Goal: Task Accomplishment & Management: Use online tool/utility

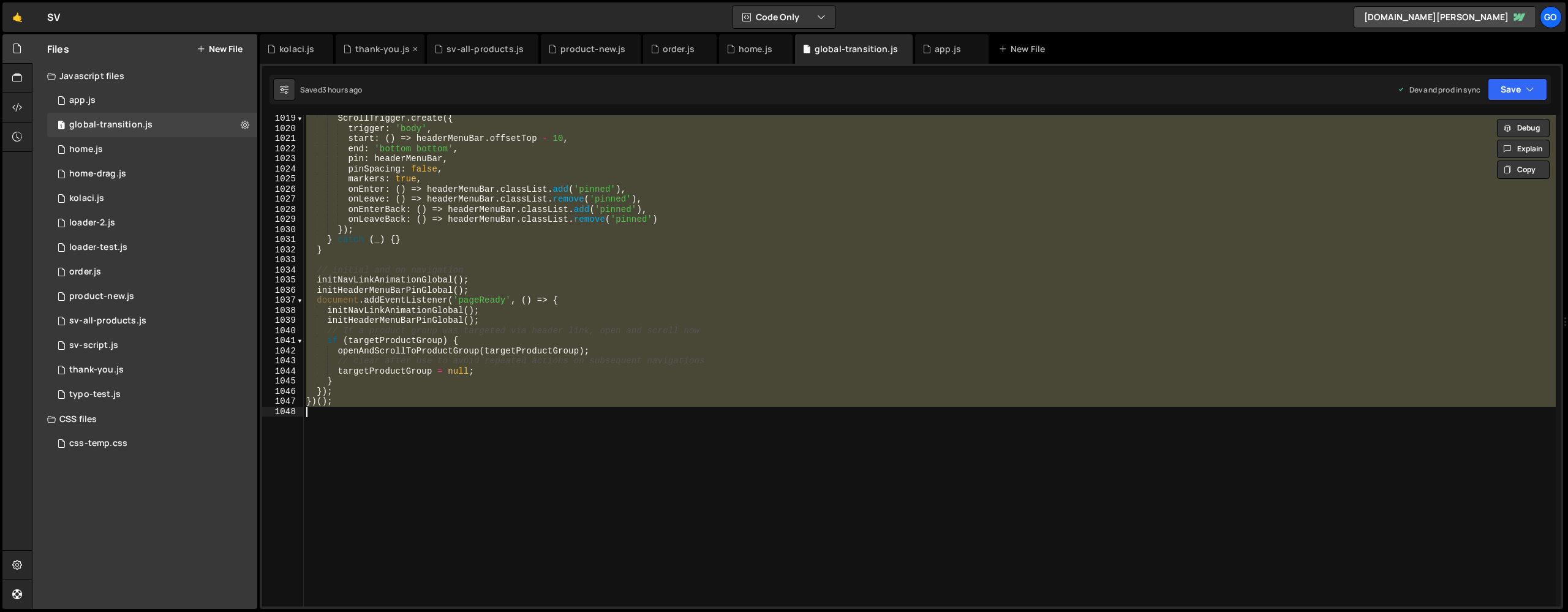
scroll to position [10289, 0]
click at [730, 53] on div "home.js" at bounding box center [752, 49] width 52 height 12
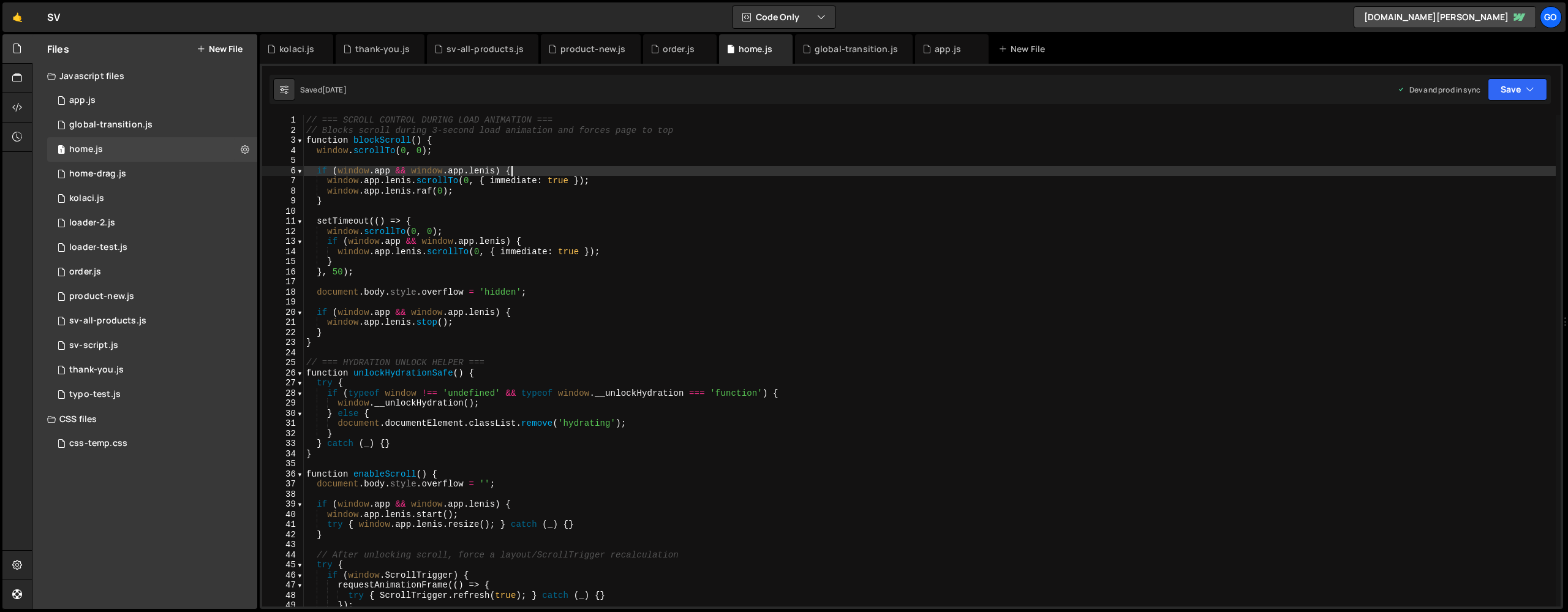
click at [697, 175] on div "// === SCROLL CONTROL DURING LOAD ANIMATION === // Blocks scroll during 3-secon…" at bounding box center [930, 370] width 1252 height 511
type textarea "// Header pin init moved to app.js"
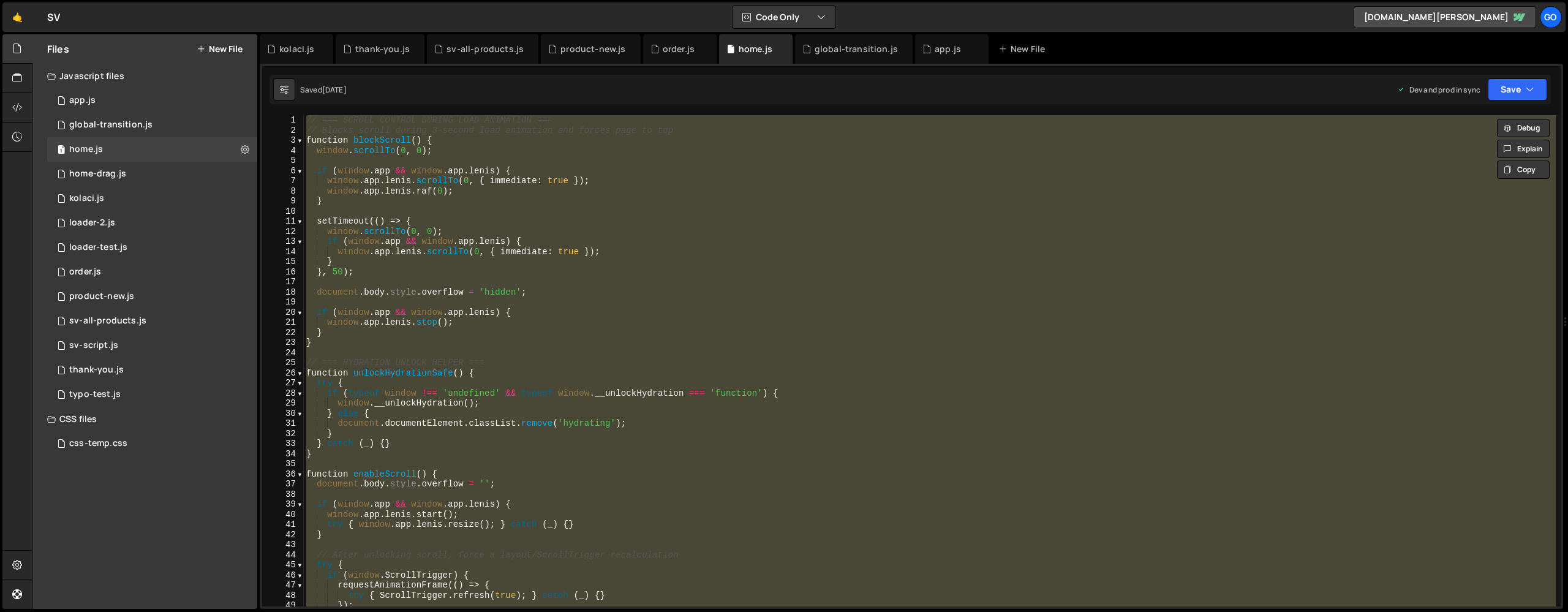
paste textarea
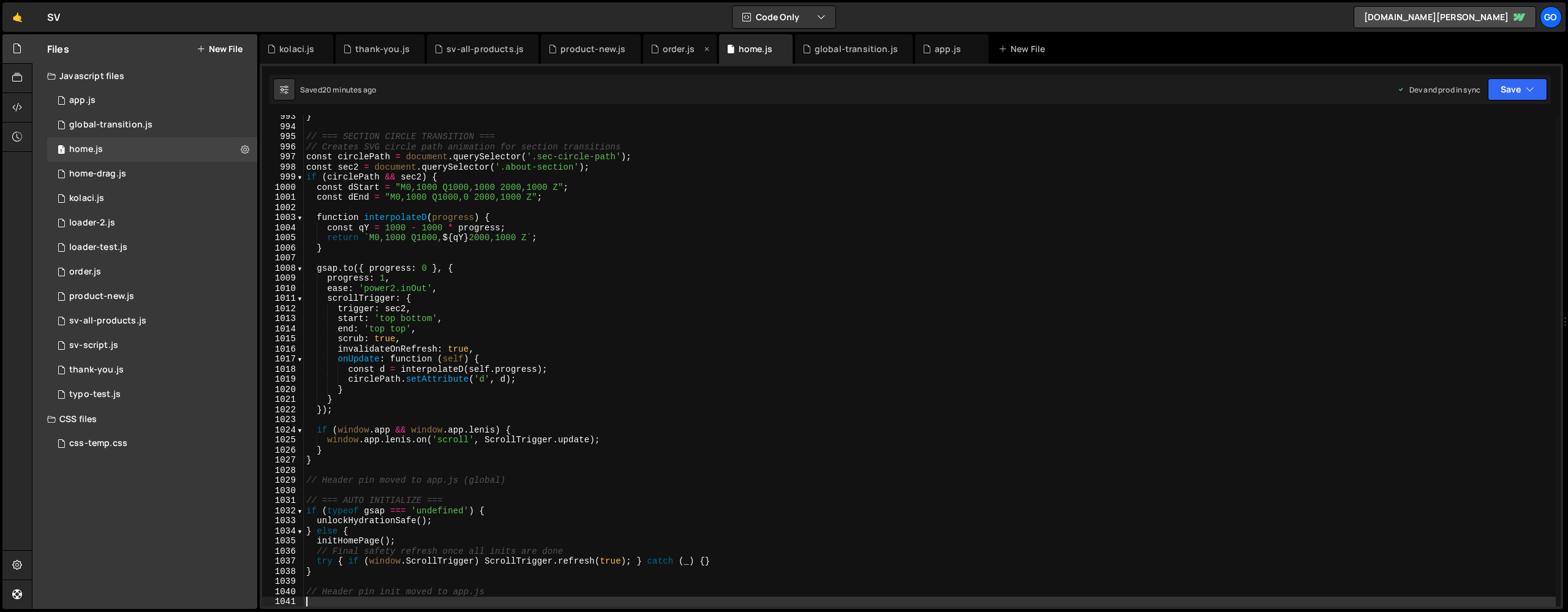
click at [674, 50] on div "order.js" at bounding box center [679, 49] width 32 height 12
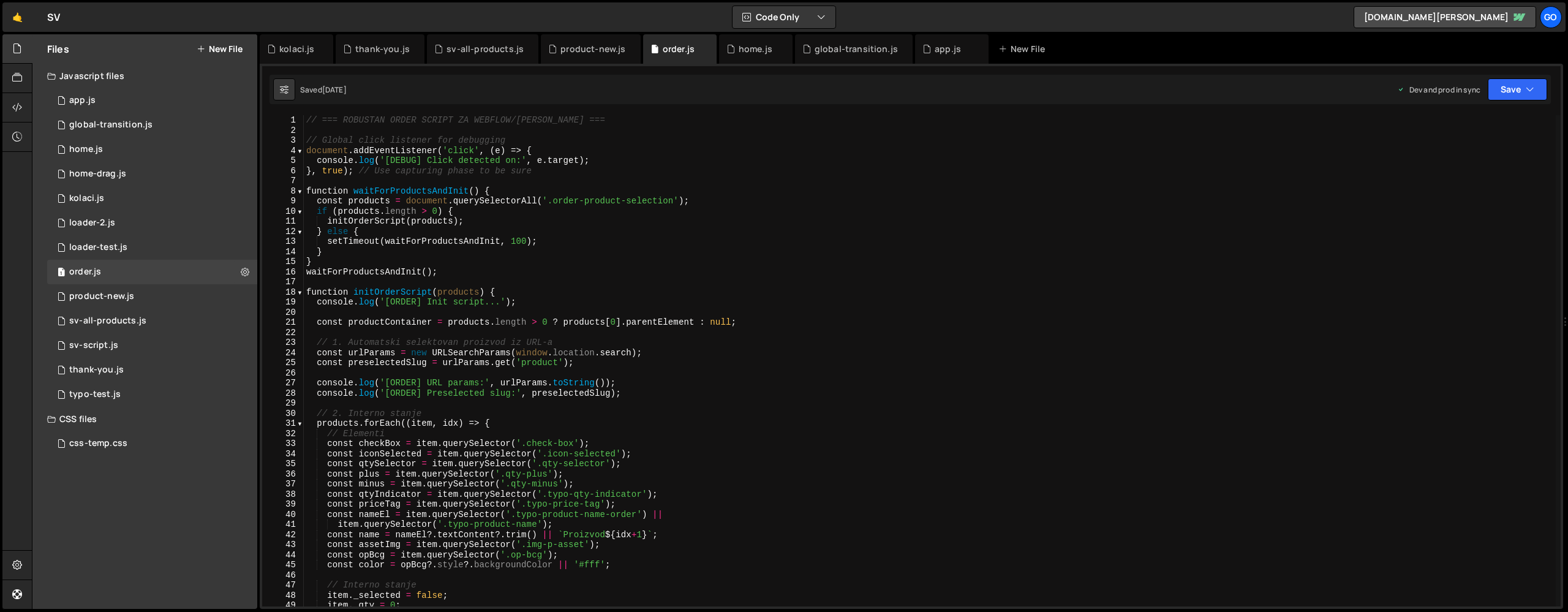
click at [685, 298] on div "// === ROBUSTAN ORDER SCRIPT ZA WEBFLOW/[PERSON_NAME] === // Global click liste…" at bounding box center [930, 370] width 1252 height 511
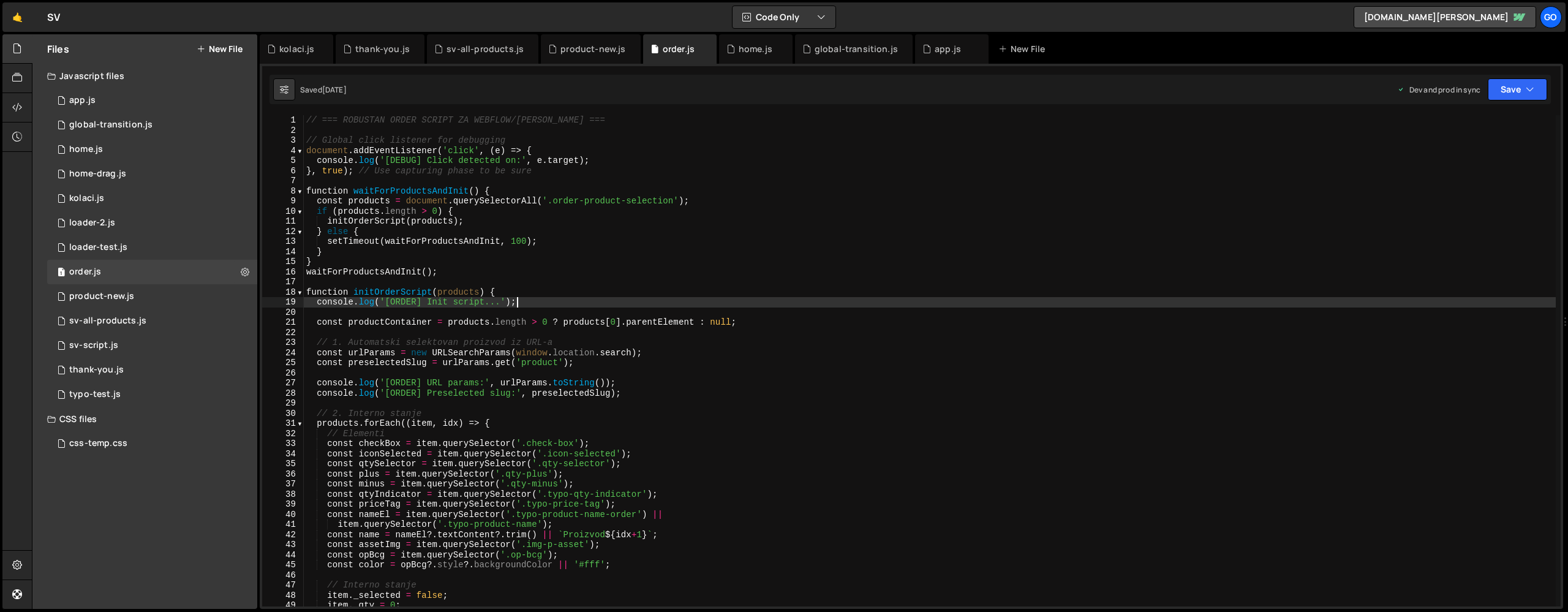
type textarea "}"
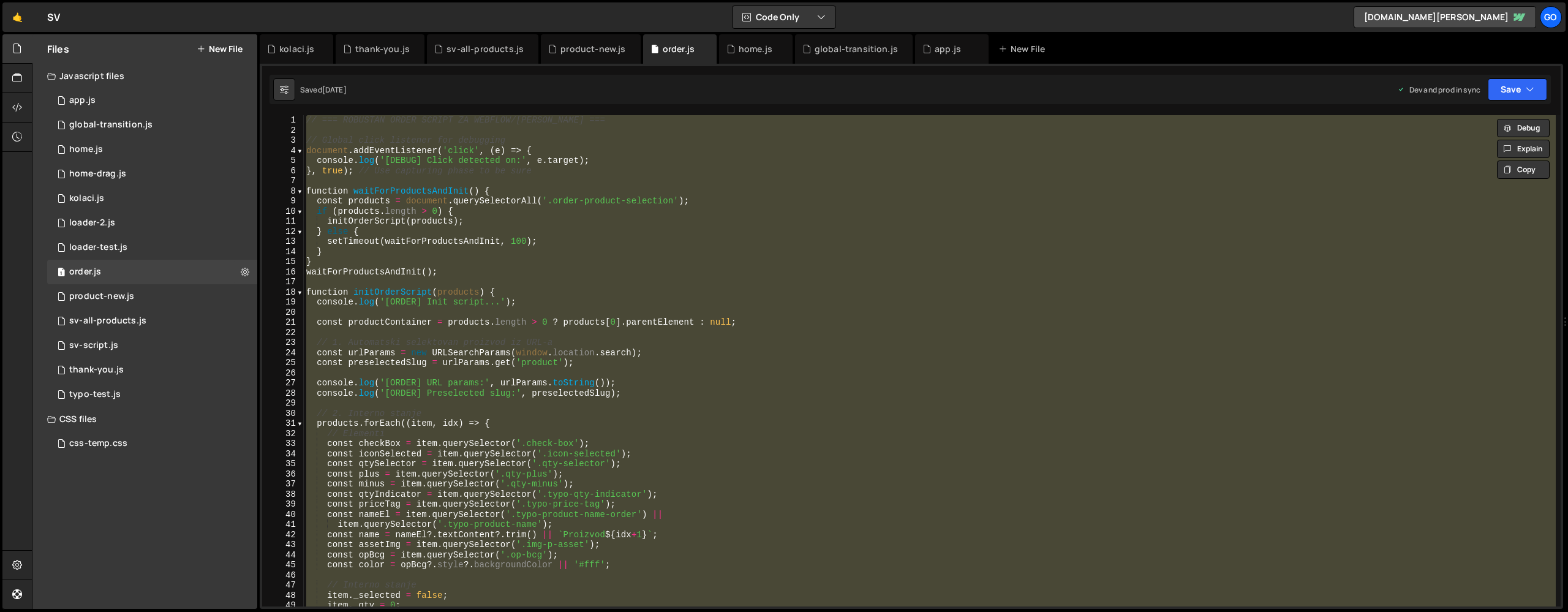
paste textarea
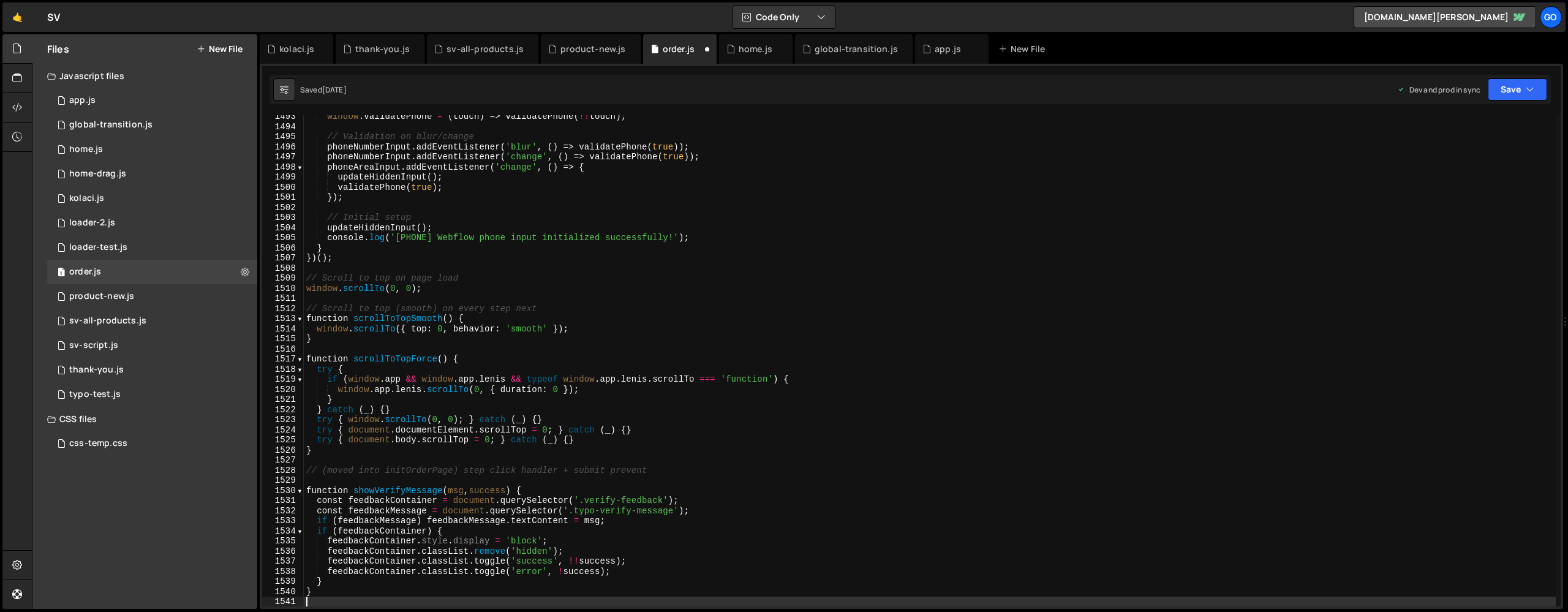
scroll to position [15081, 0]
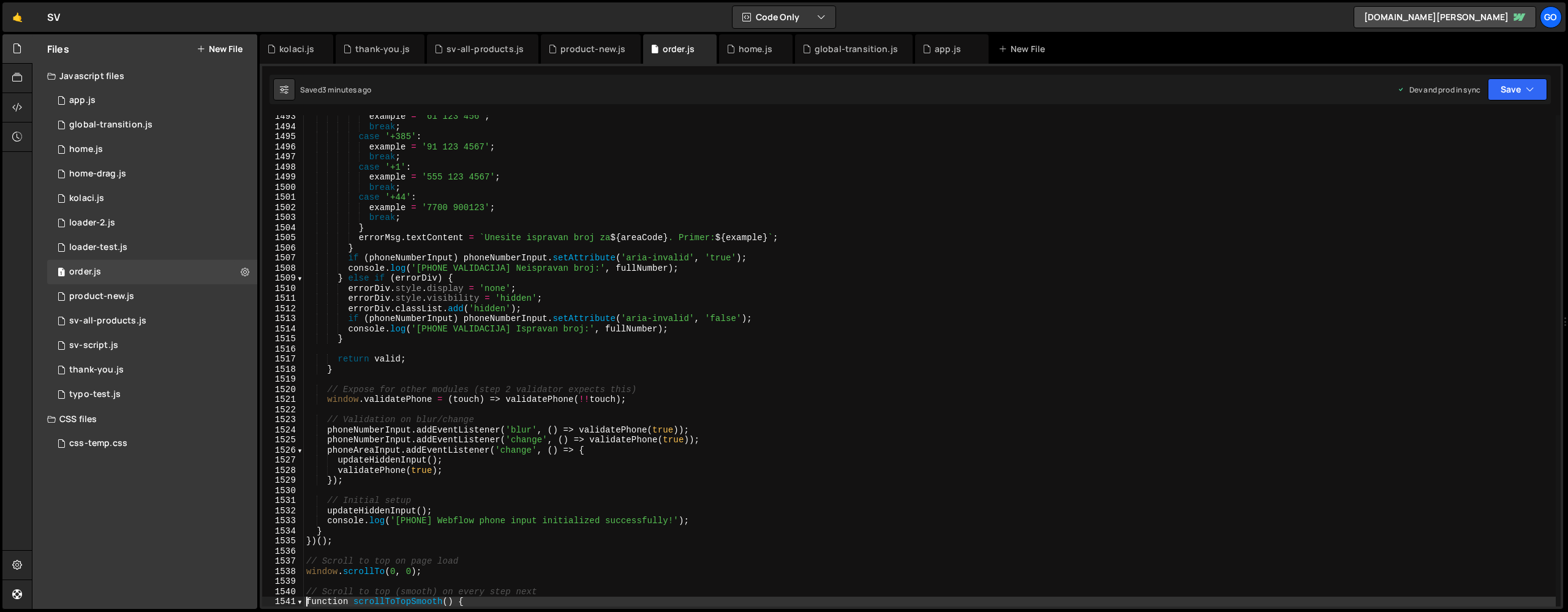
click at [500, 239] on div "example = '61 123 456' ; break ; case '+385' : example = '91 123 4567' ; break …" at bounding box center [930, 367] width 1252 height 511
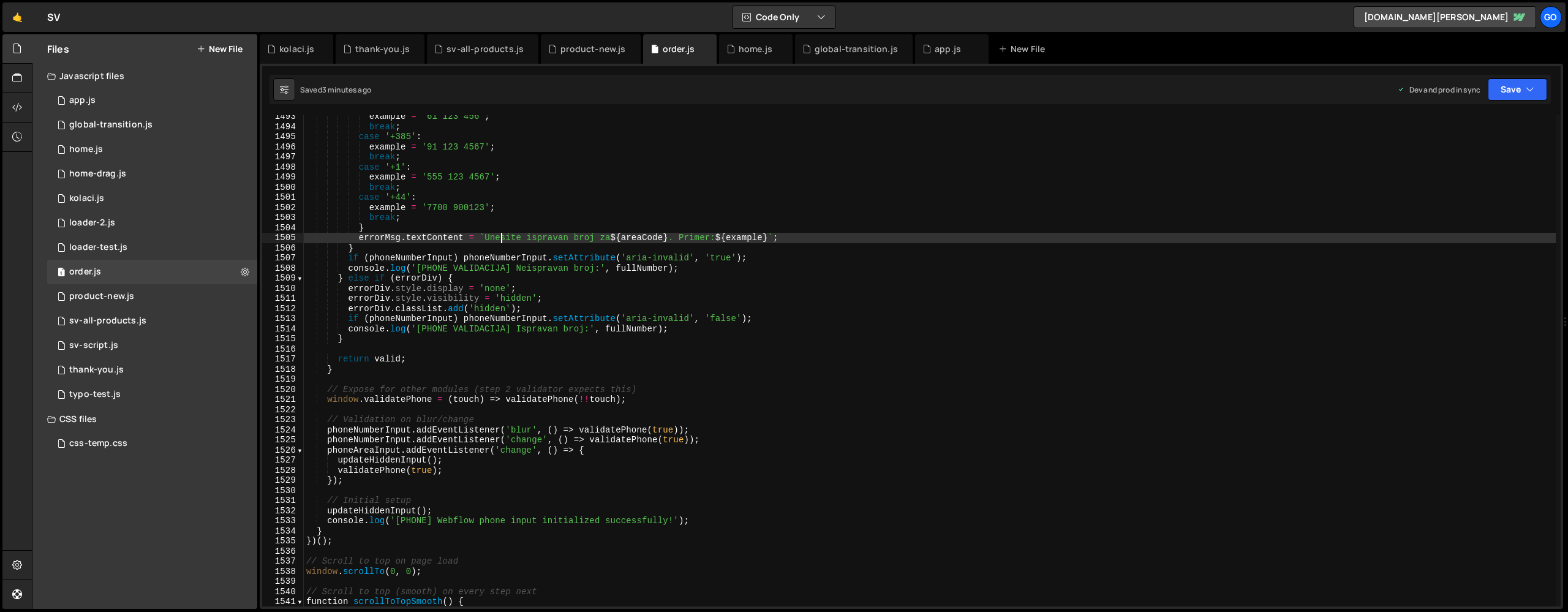
type textarea "}"
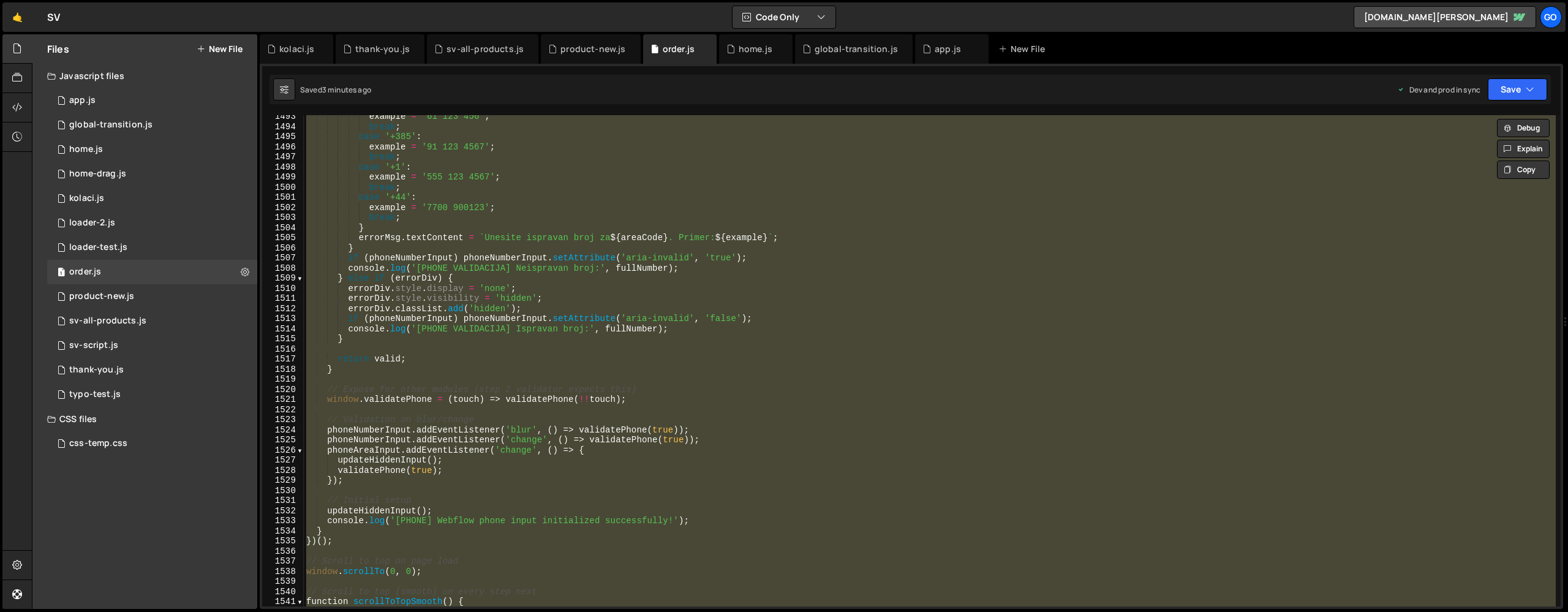
paste textarea
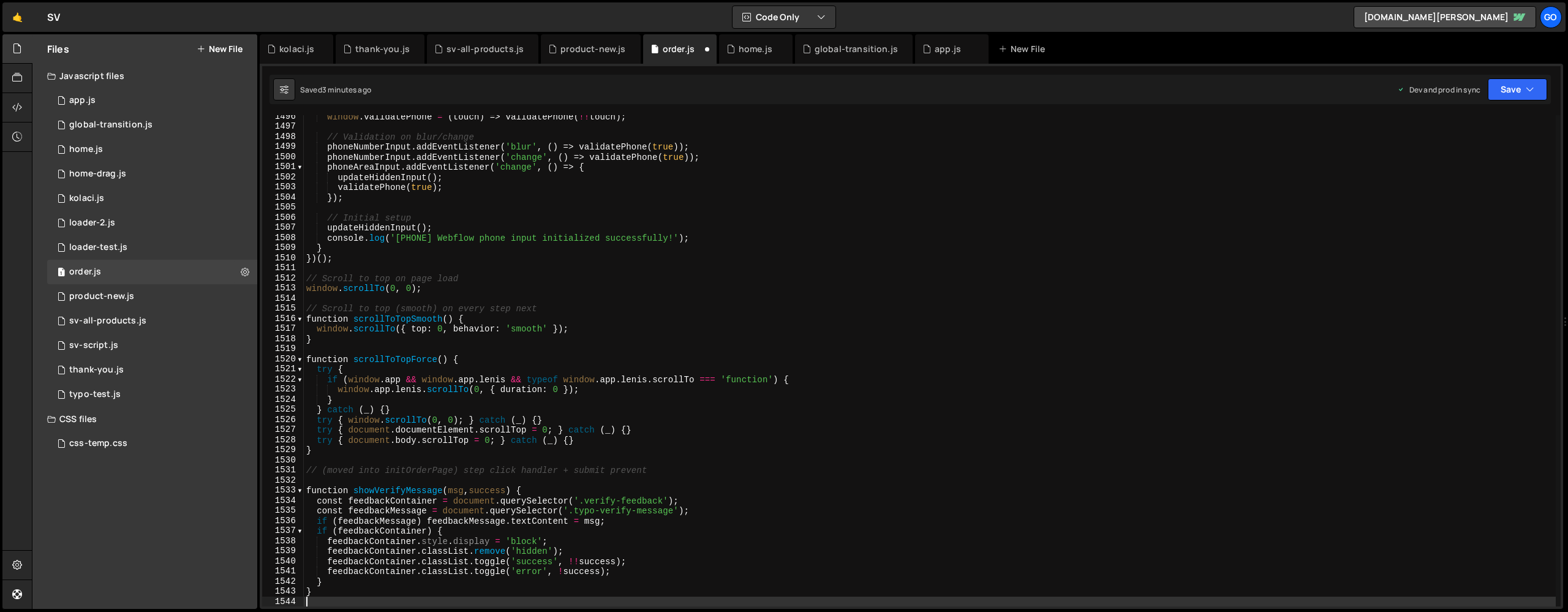
scroll to position [15112, 0]
type textarea "})();"
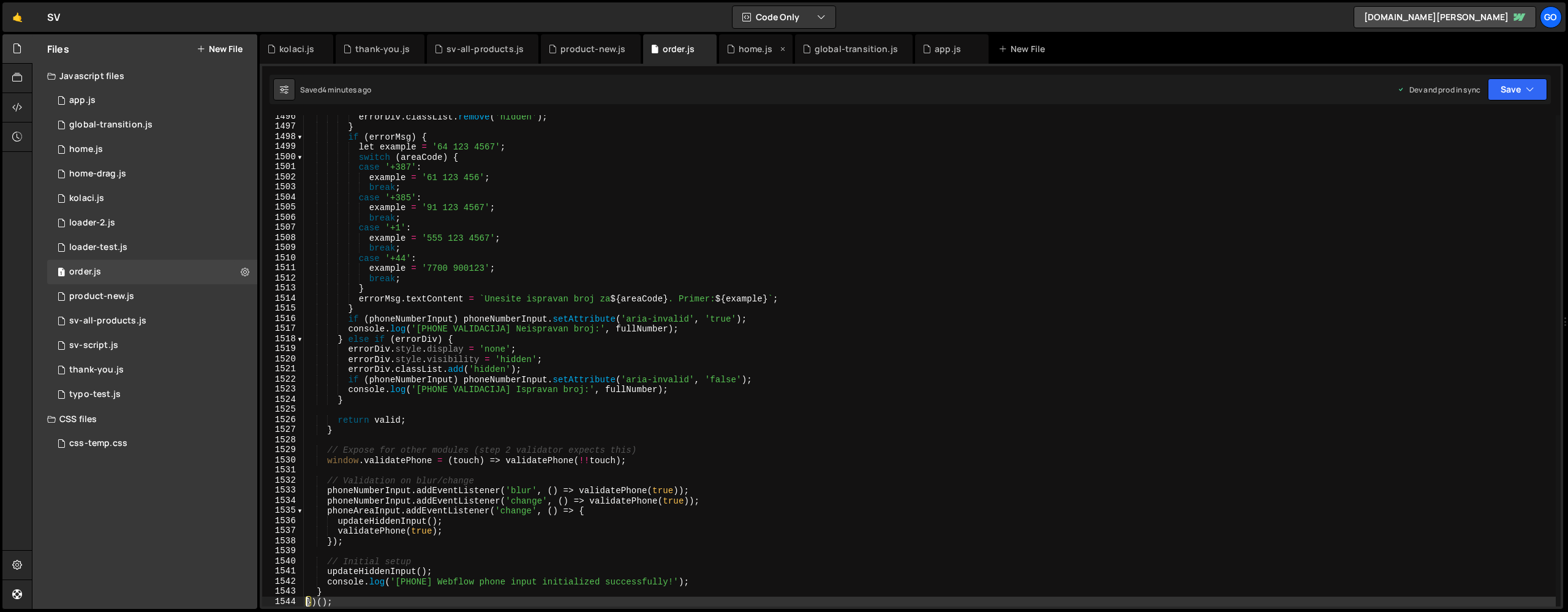
click at [733, 58] on div "home.js" at bounding box center [756, 48] width 73 height 29
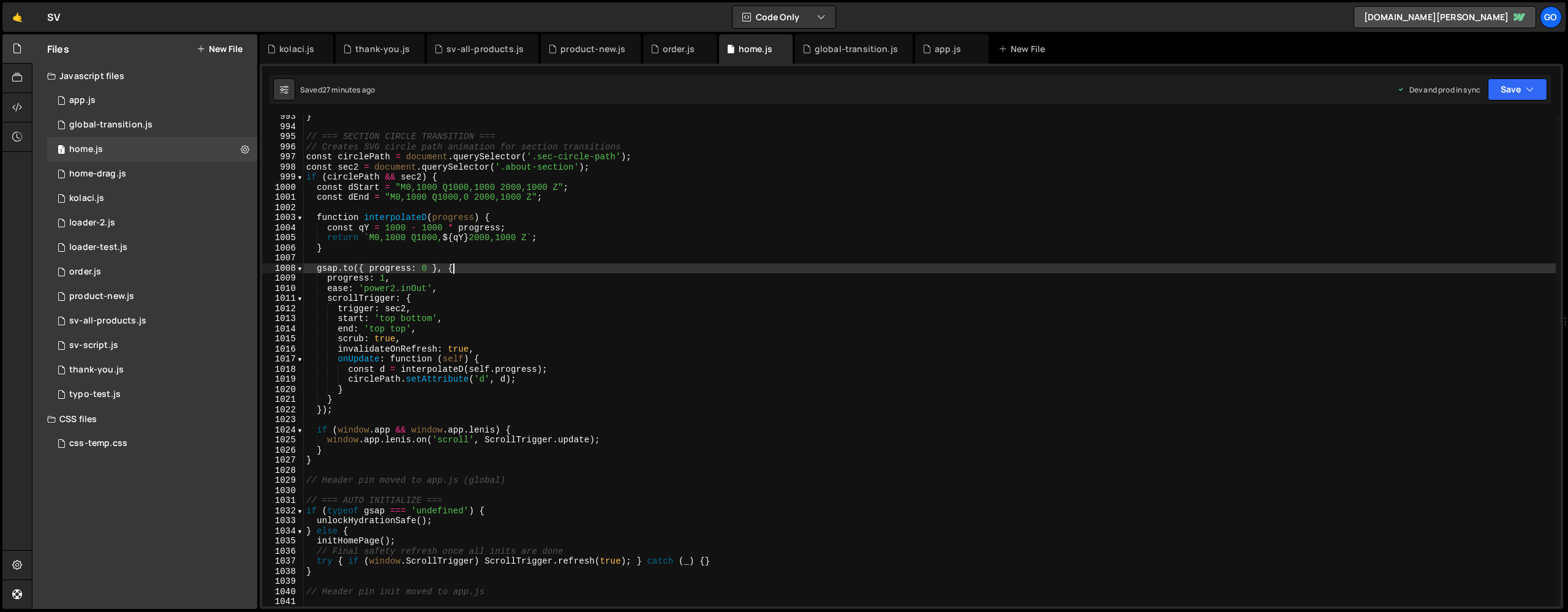
click at [693, 268] on div "} // === SECTION CIRCLE TRANSITION === // Creates SVG circle path animation for…" at bounding box center [930, 367] width 1252 height 511
type textarea "// Header pin init moved to app.js"
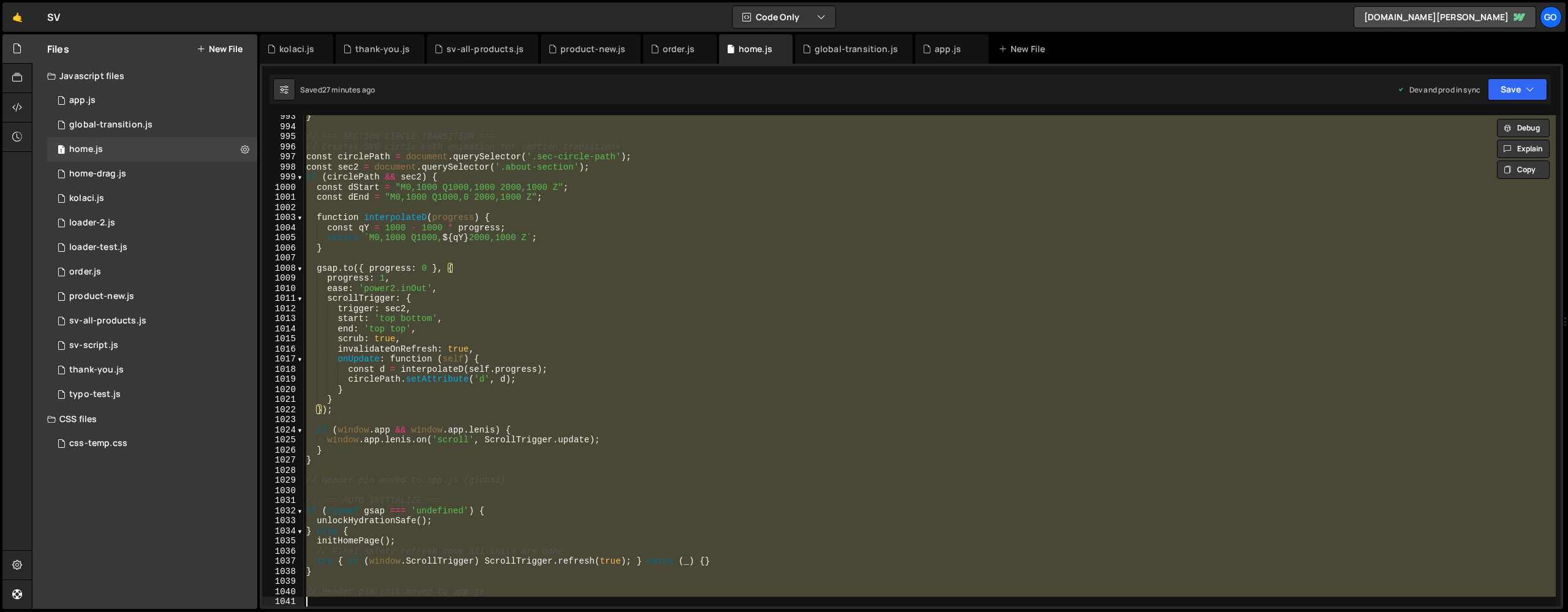
paste textarea
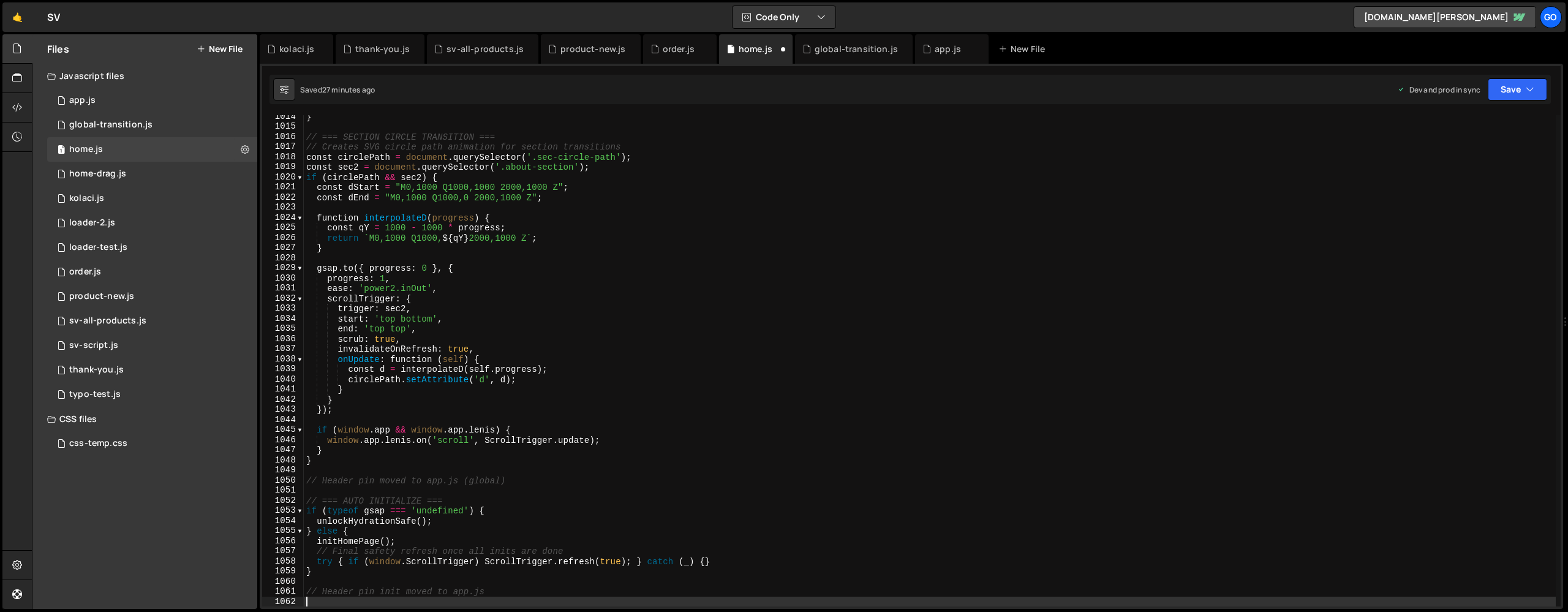
scroll to position [10241, 0]
type textarea "// Header pin init moved to app.js"
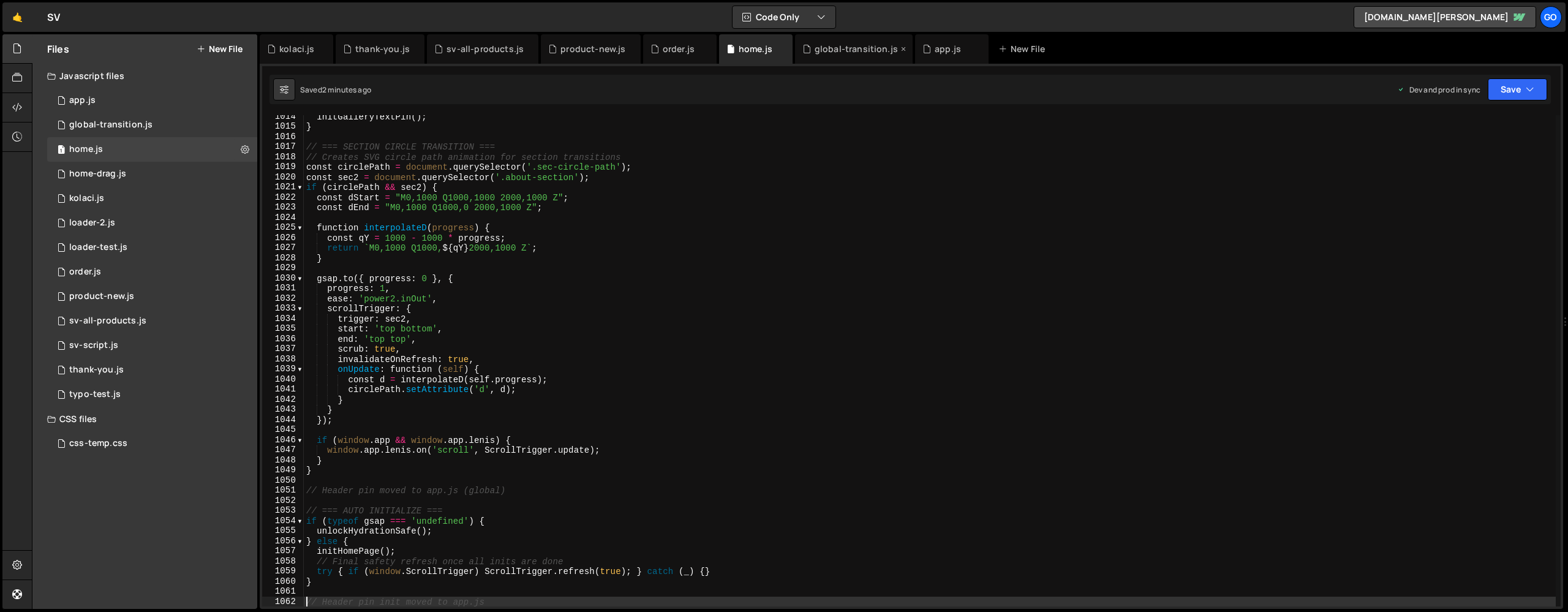
click at [841, 57] on div "global-transition.js" at bounding box center [853, 48] width 117 height 29
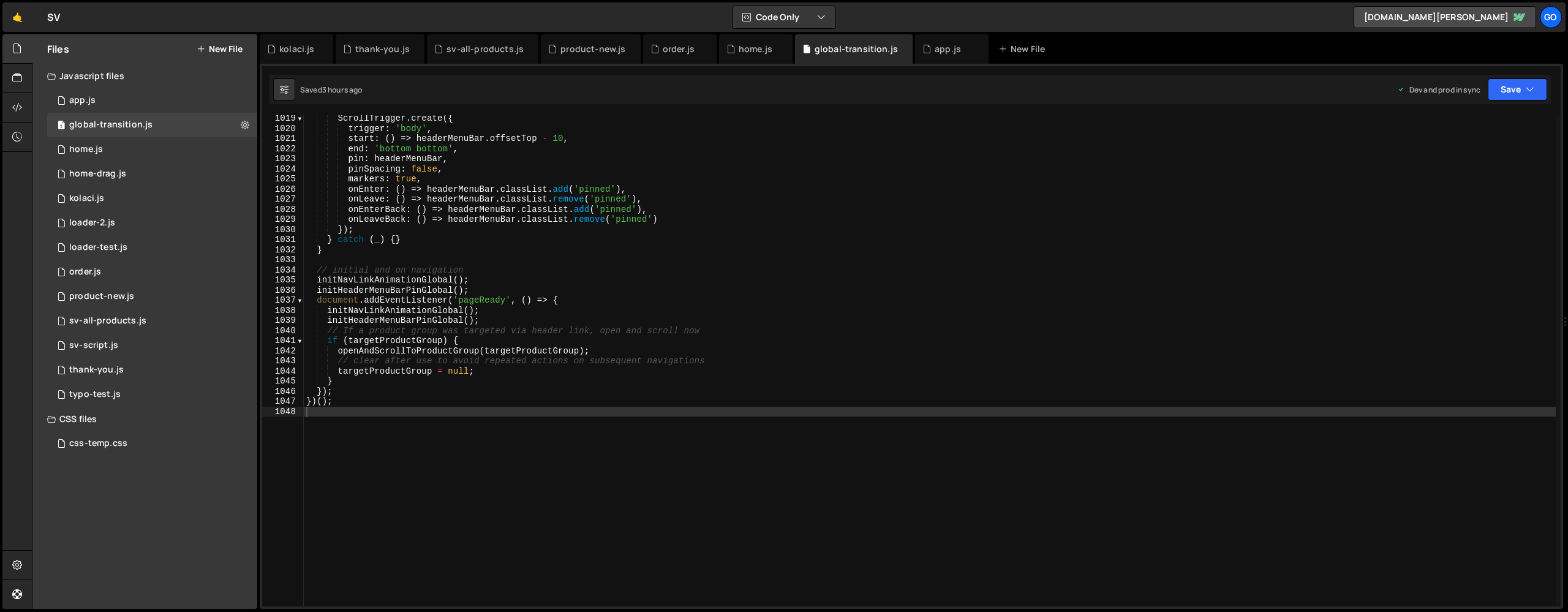
click at [728, 253] on div "ScrollTrigger . create ({ trigger : 'body' , start : ( ) => headerMenuBar . off…" at bounding box center [930, 368] width 1252 height 511
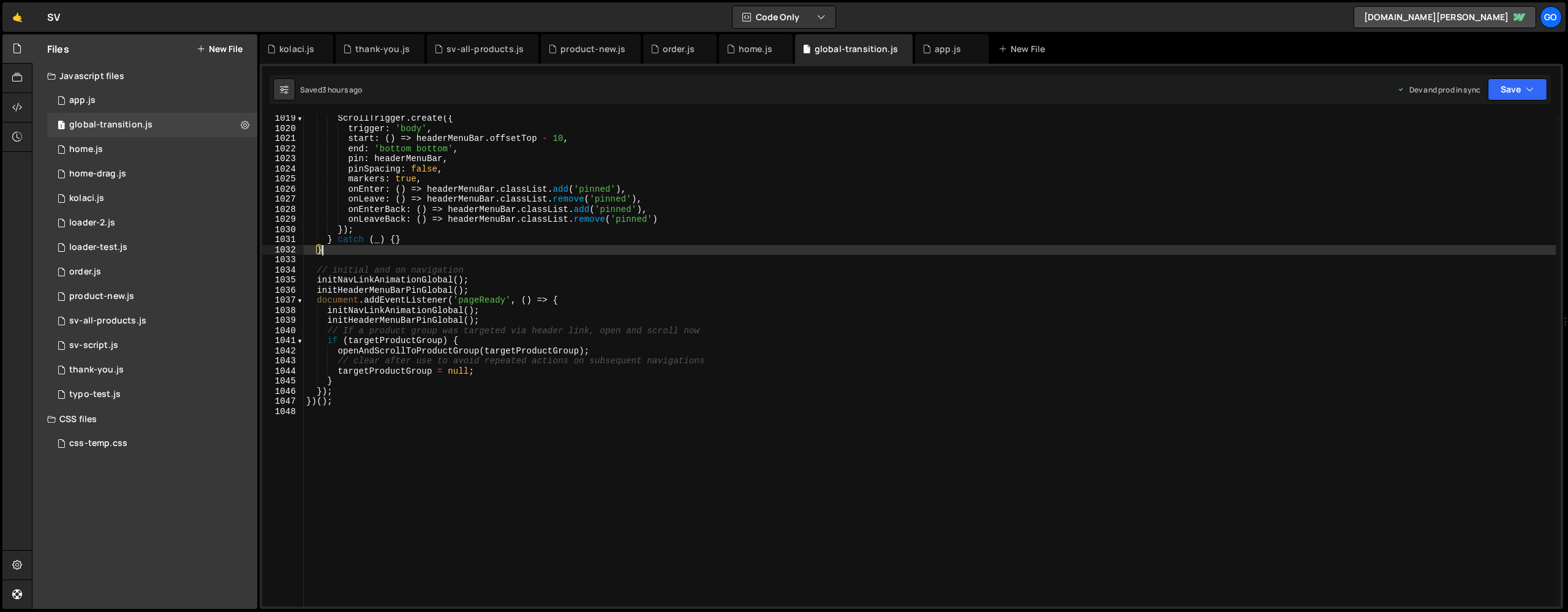
type textarea "})();"
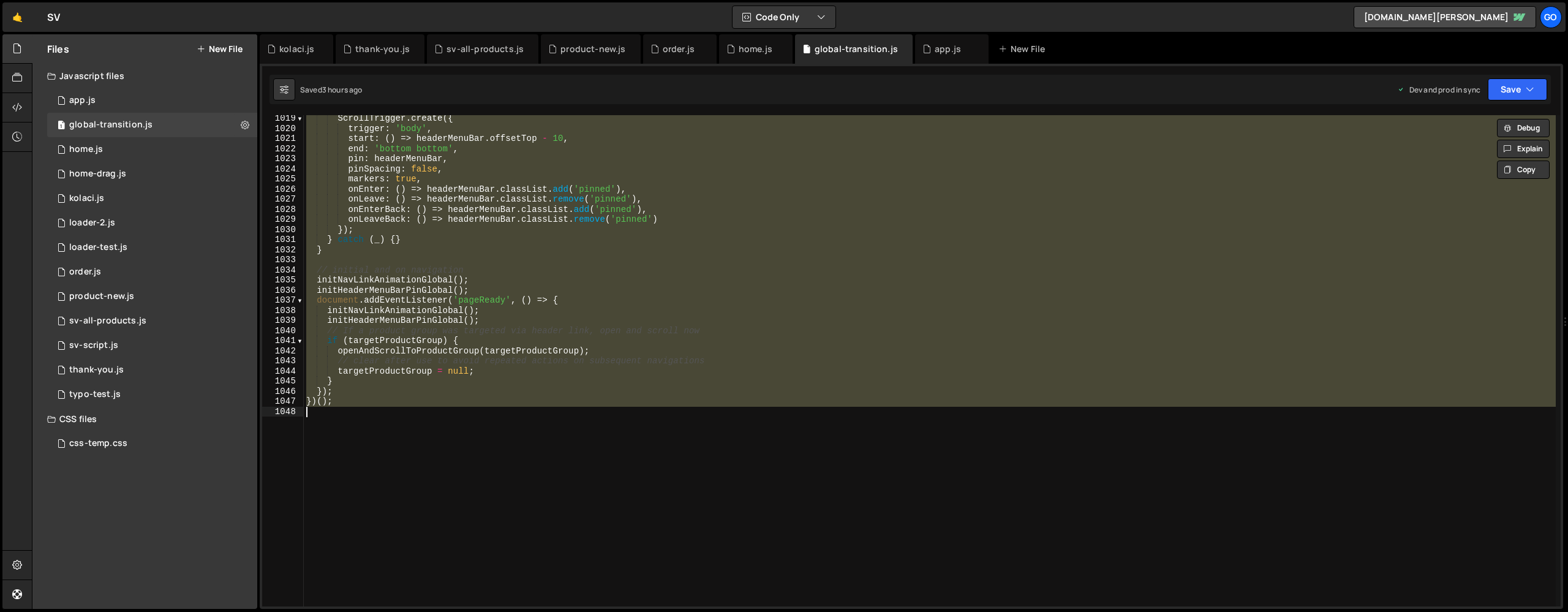
paste textarea
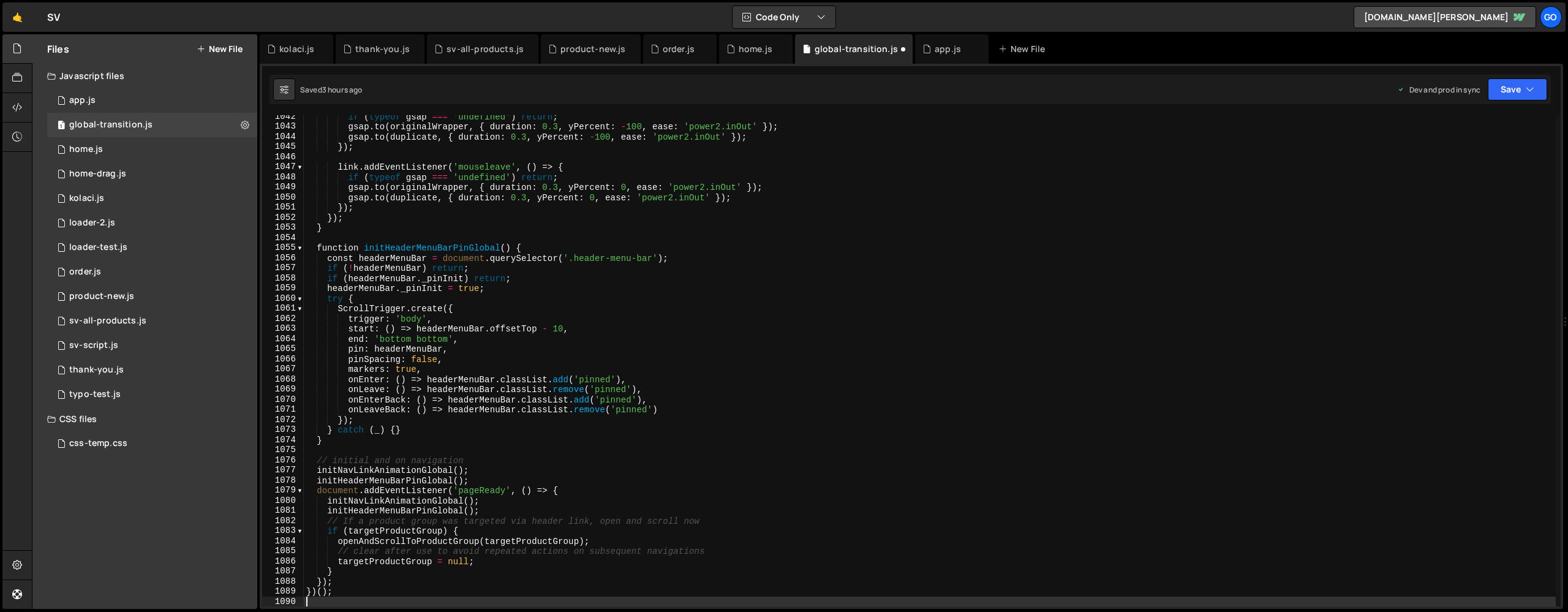
type textarea "openAndScrollToProductGroup(targetProductGroup);"
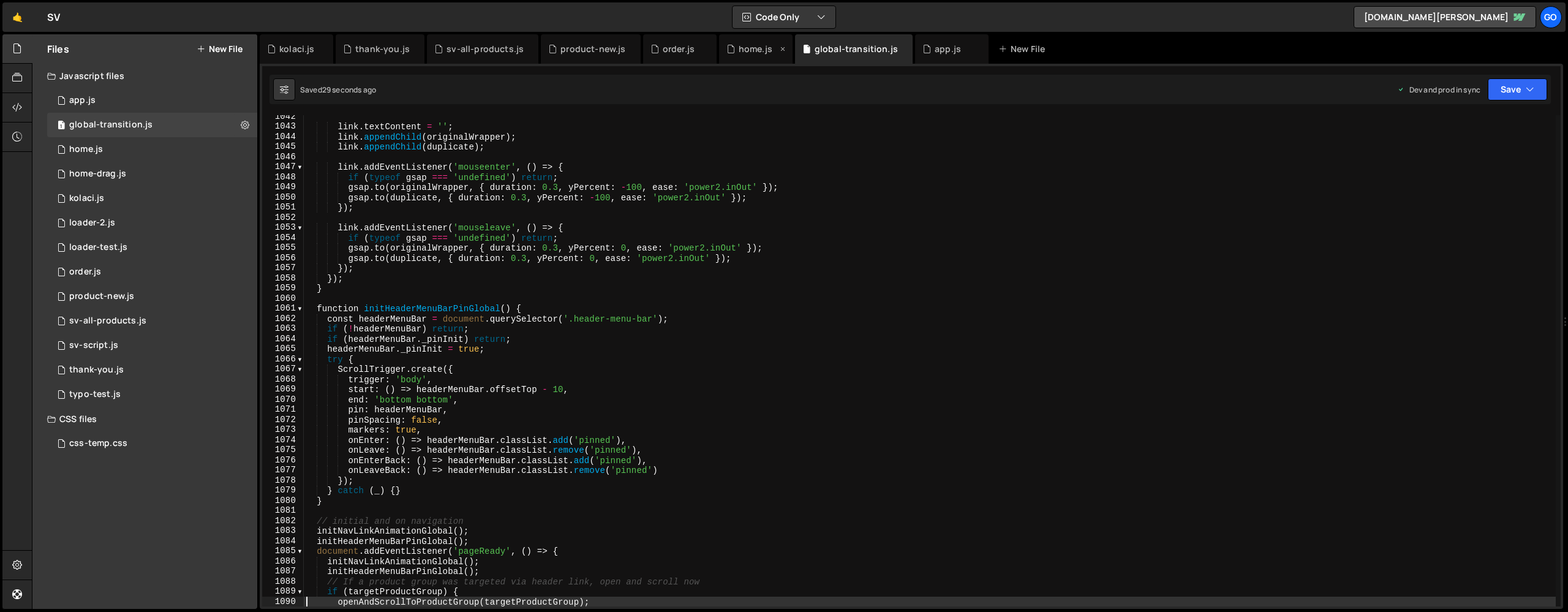
click at [749, 54] on div "home.js" at bounding box center [756, 49] width 34 height 12
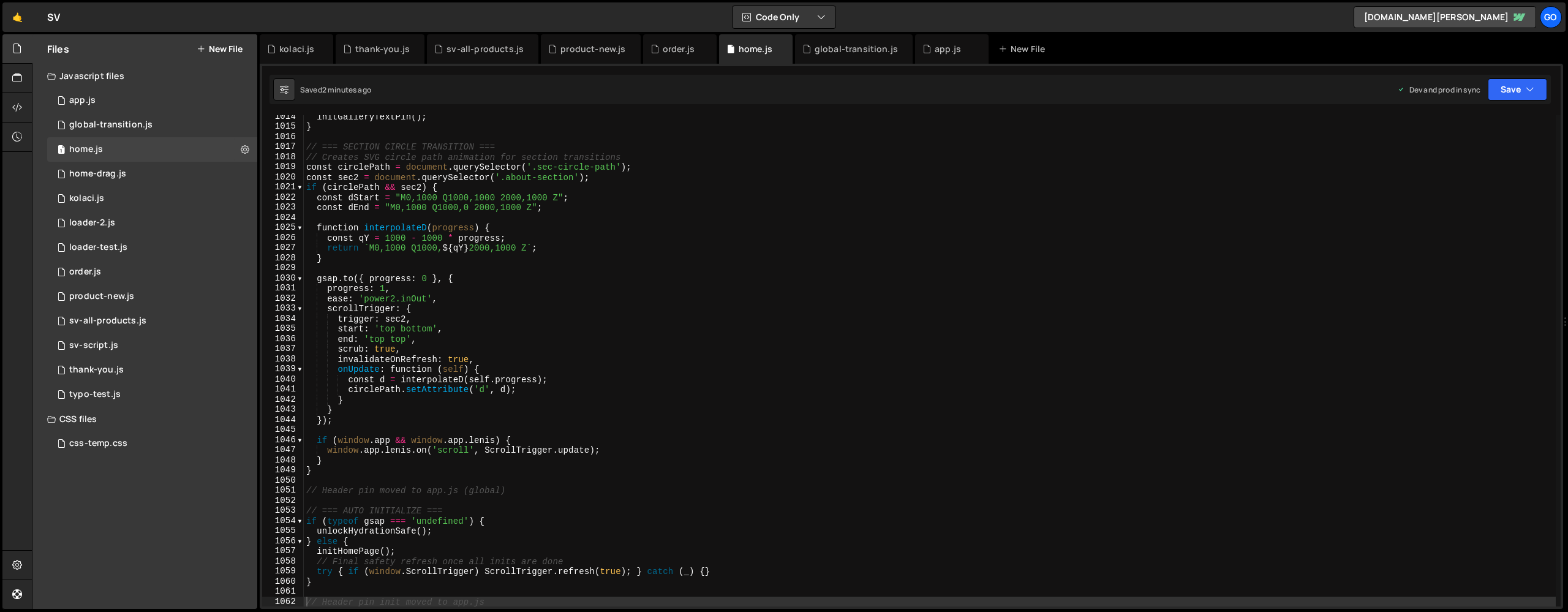
click at [677, 222] on div "initGalleryTextPin ( ) ; } // === SECTION CIRCLE TRANSITION === // Creates SVG …" at bounding box center [930, 367] width 1252 height 511
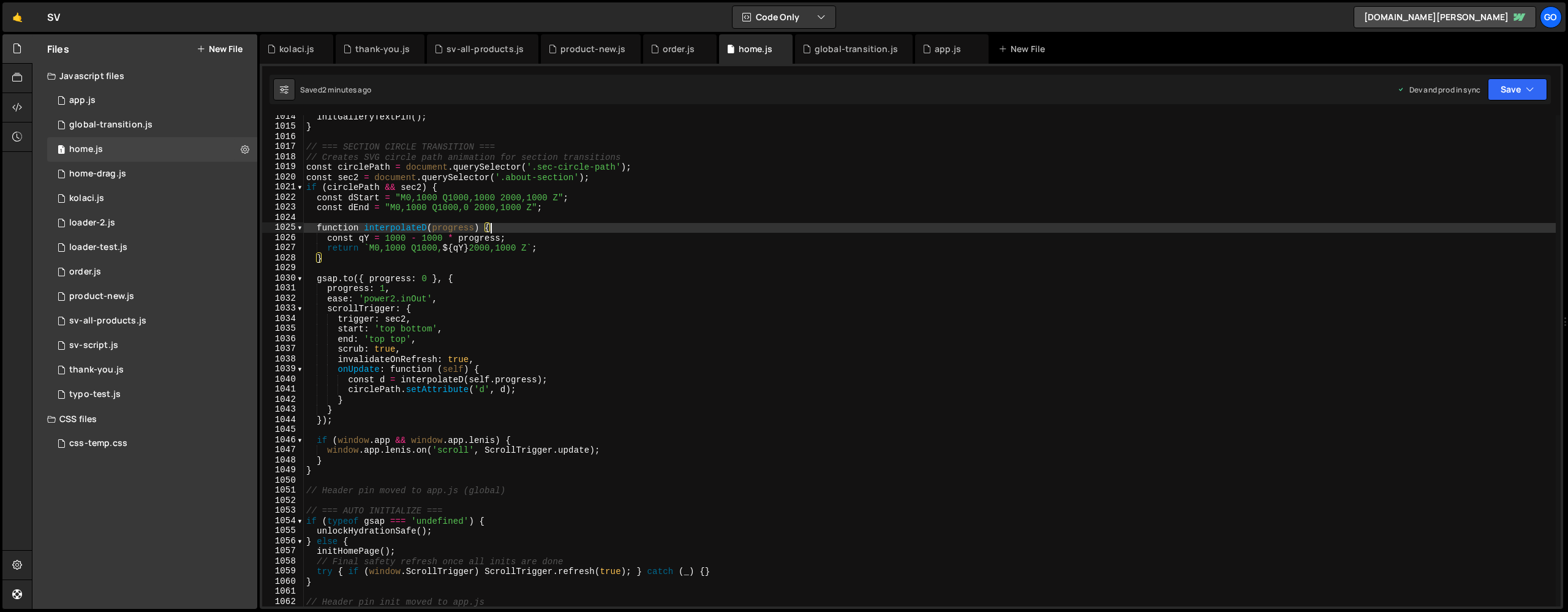
type textarea "// Header pin init moved to app.js"
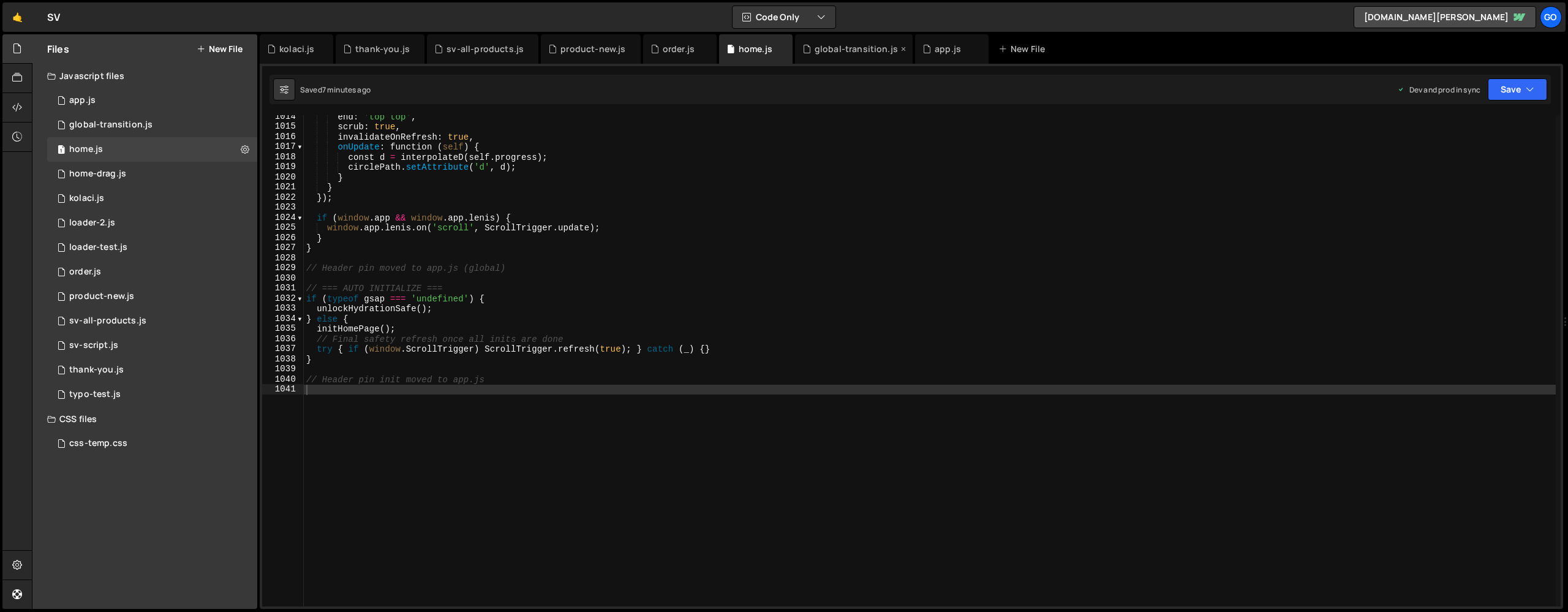
click at [826, 49] on div "global-transition.js" at bounding box center [856, 49] width 83 height 12
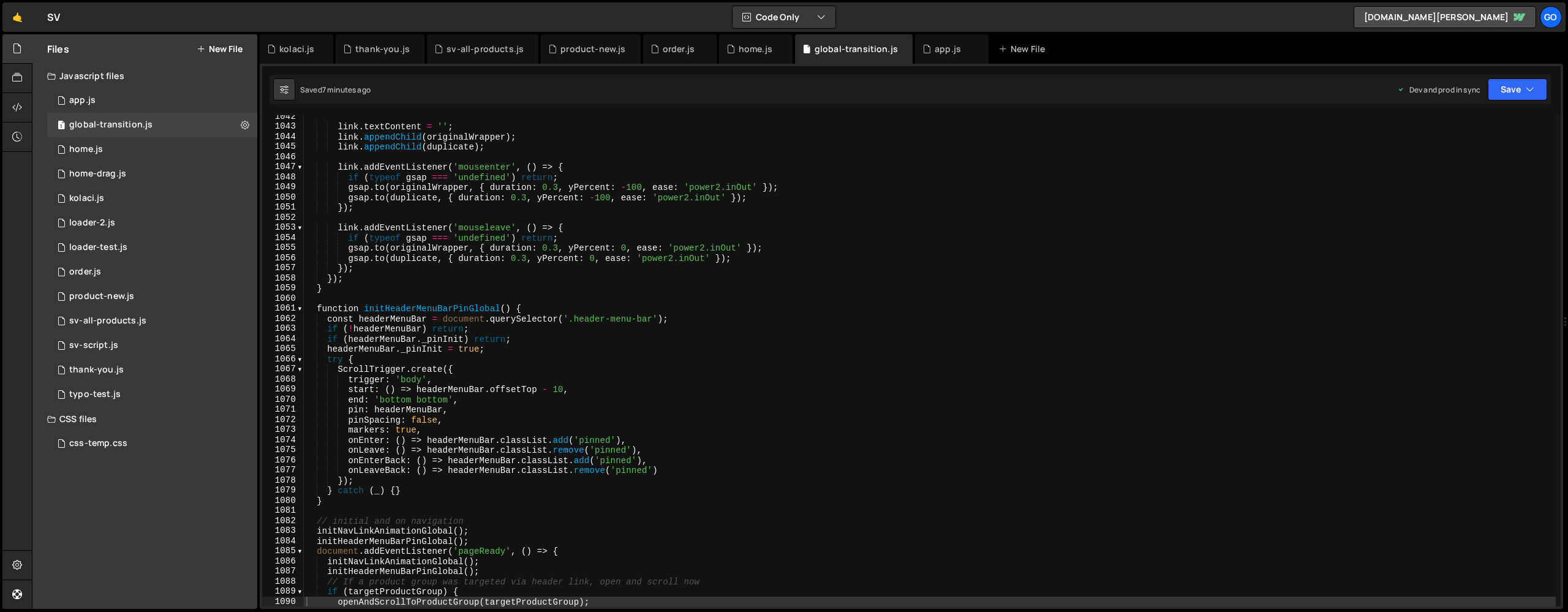
click at [818, 176] on div "link . textContent = '' ; link . appendChild ( originalWrapper ) ; link . appen…" at bounding box center [930, 367] width 1252 height 511
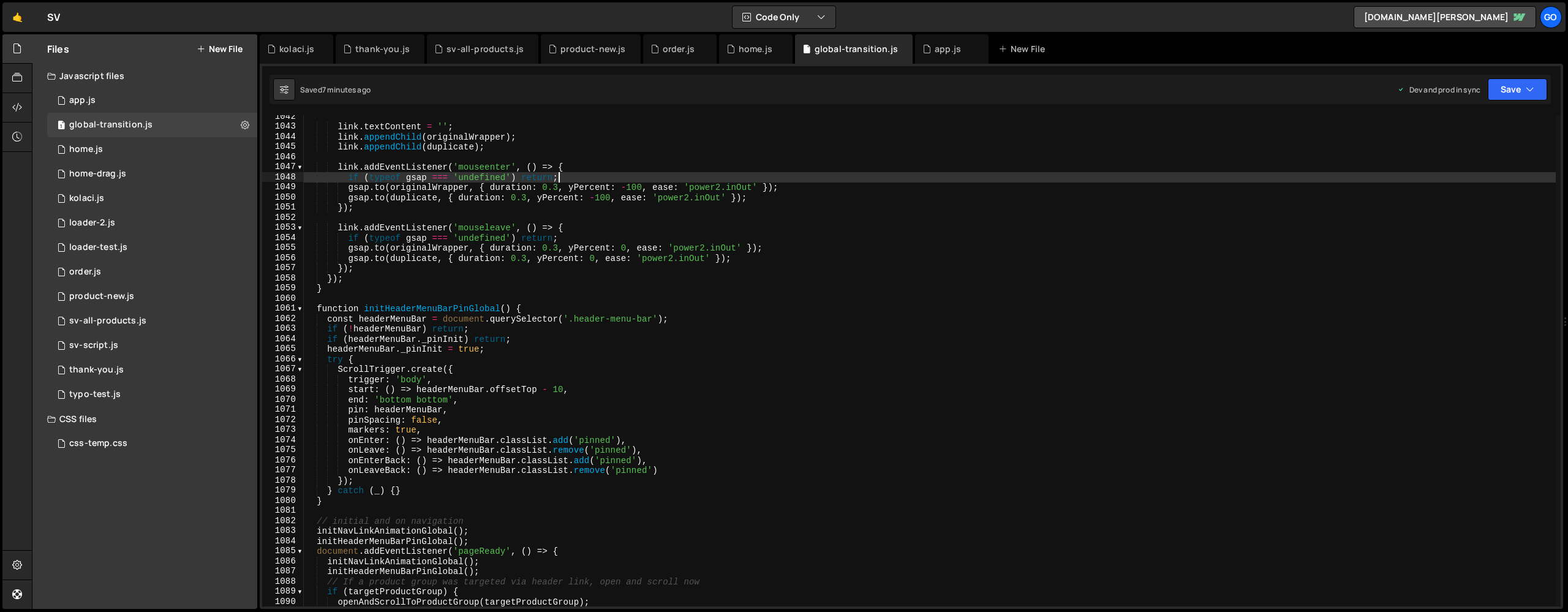
type textarea "})();"
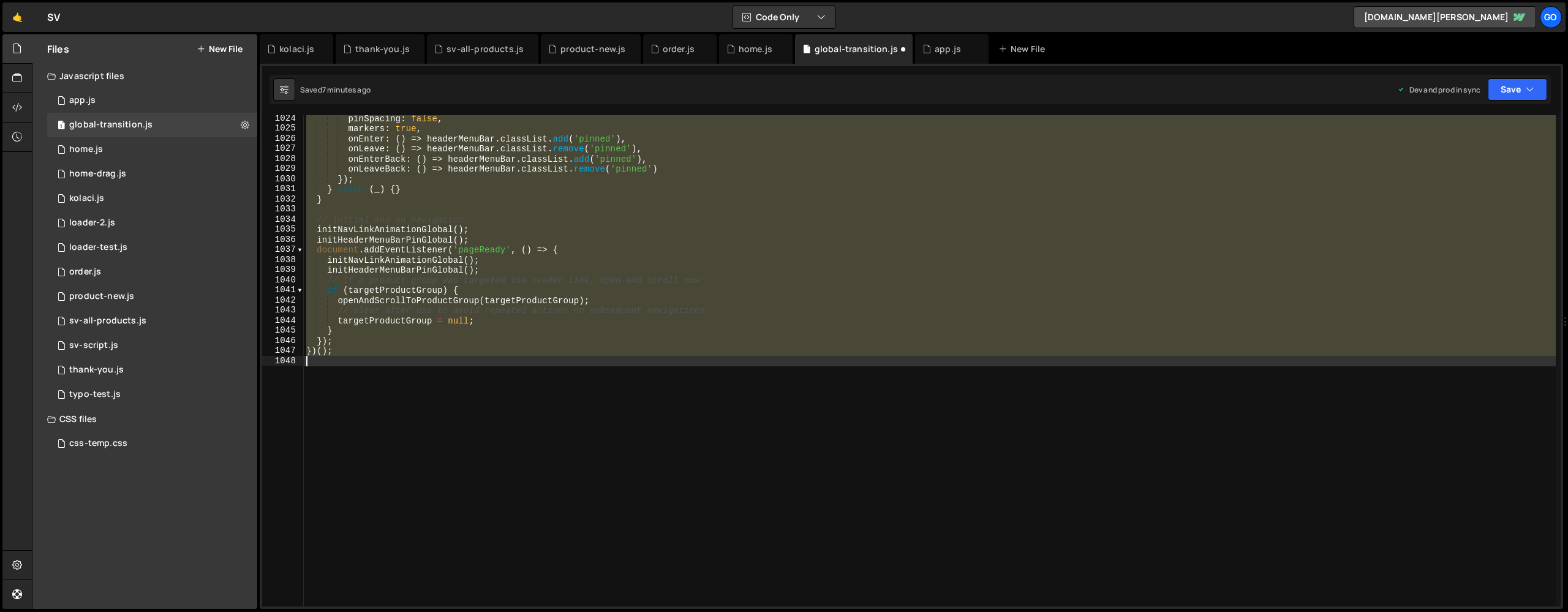
scroll to position [10340, 0]
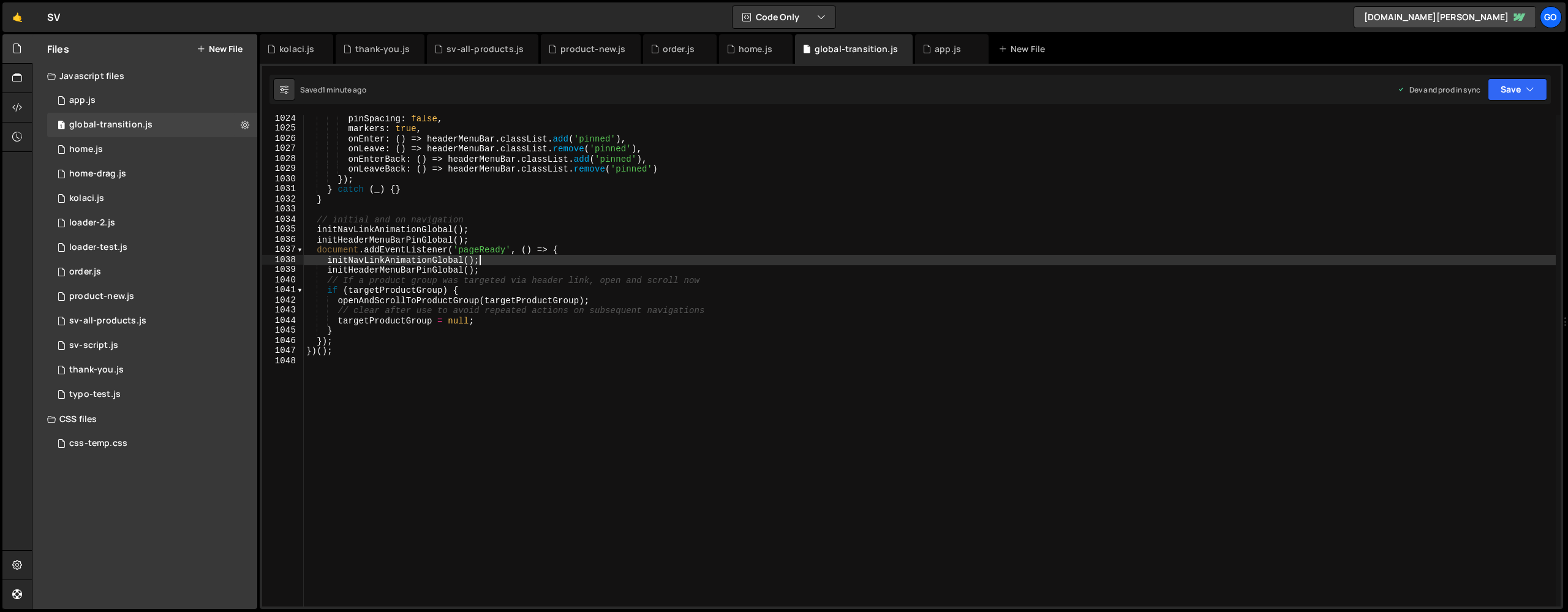
click at [608, 257] on div "pinSpacing : false , markers : true , onEnter : ( ) => headerMenuBar . classLis…" at bounding box center [930, 368] width 1252 height 511
type textarea "})();"
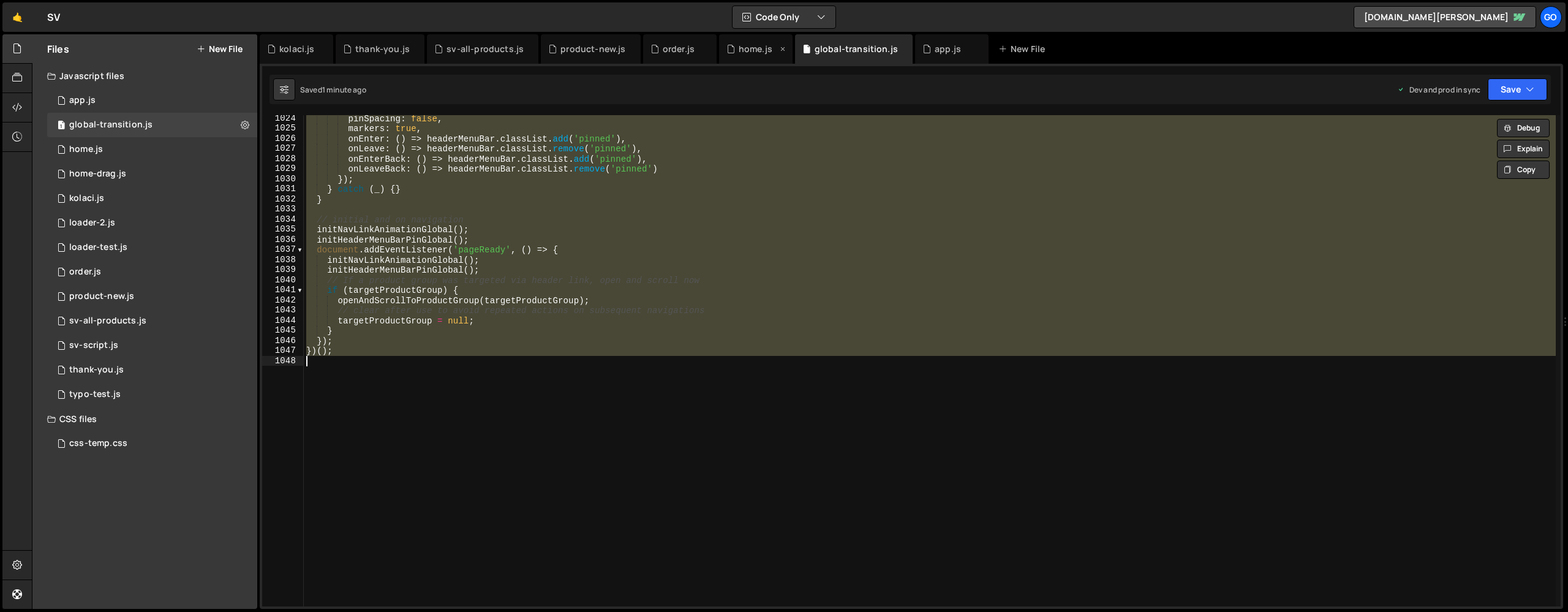
click at [739, 49] on div "home.js" at bounding box center [756, 49] width 34 height 12
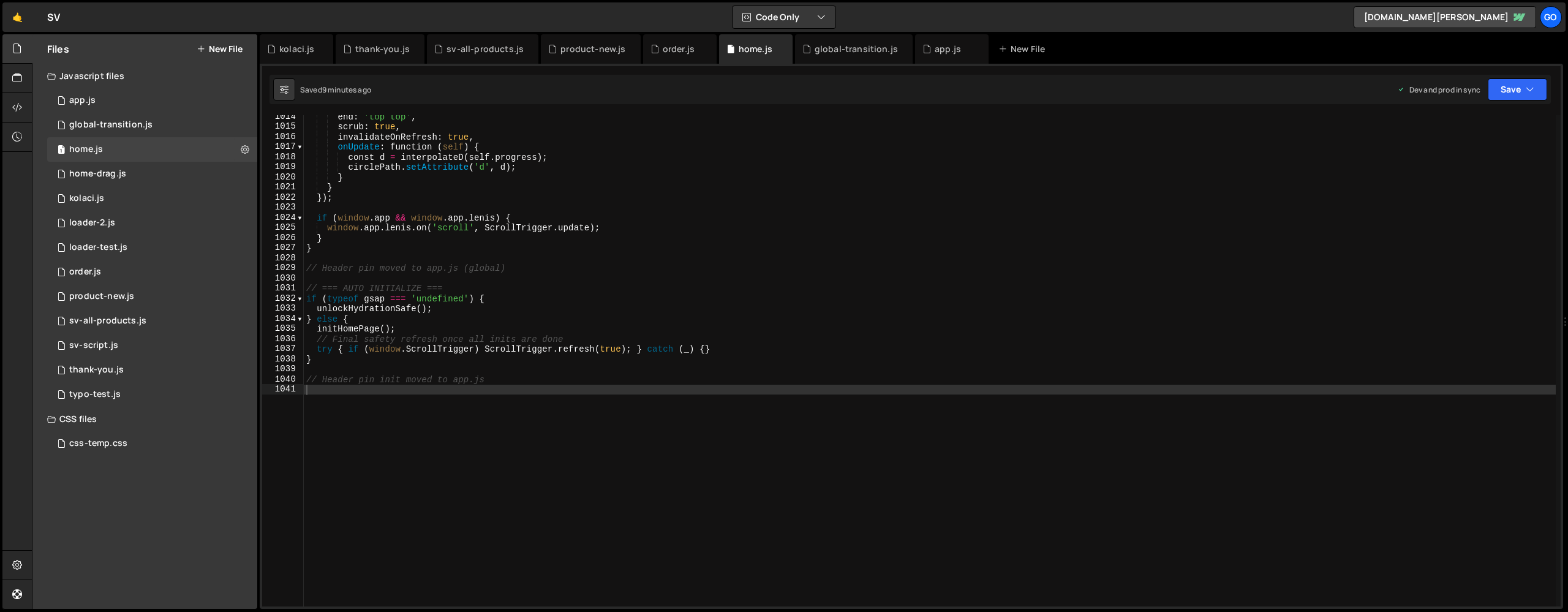
click at [682, 190] on div "end : 'top top' , scrub : true , invalidateOnRefresh : true , onUpdate : functi…" at bounding box center [930, 367] width 1252 height 511
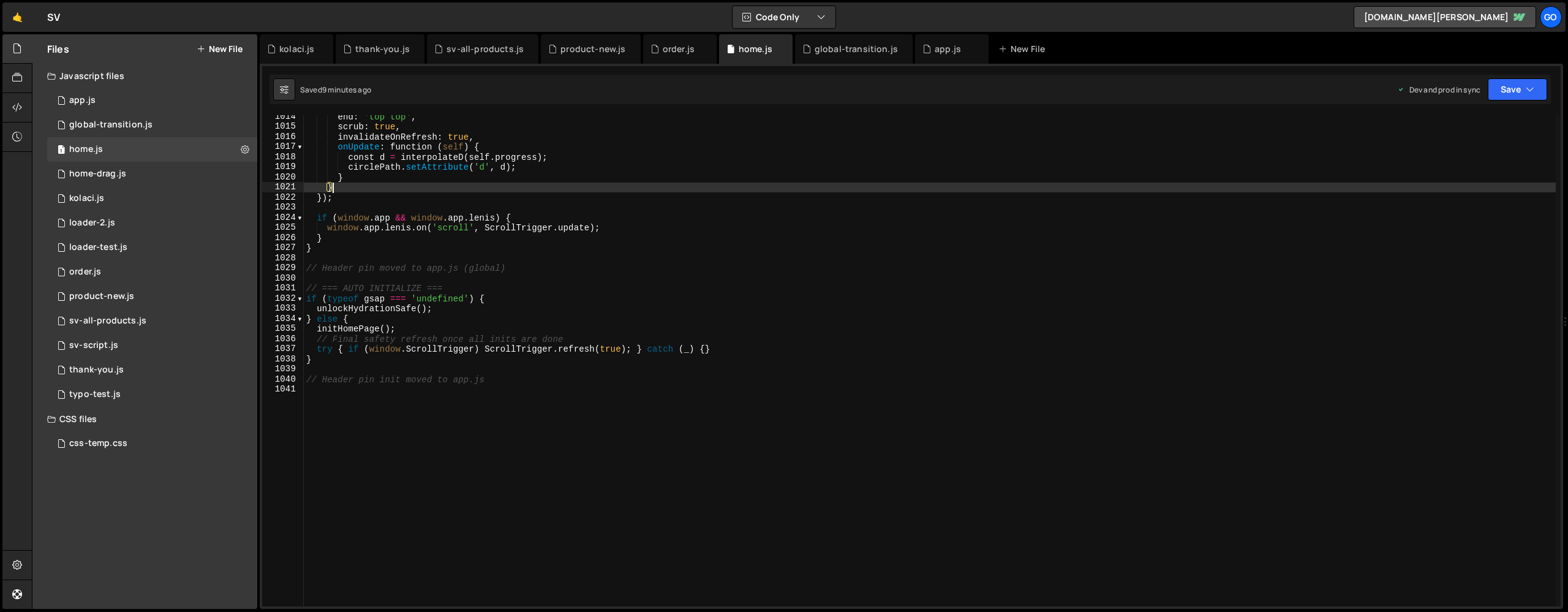
type textarea "// Header pin init moved to app.js"
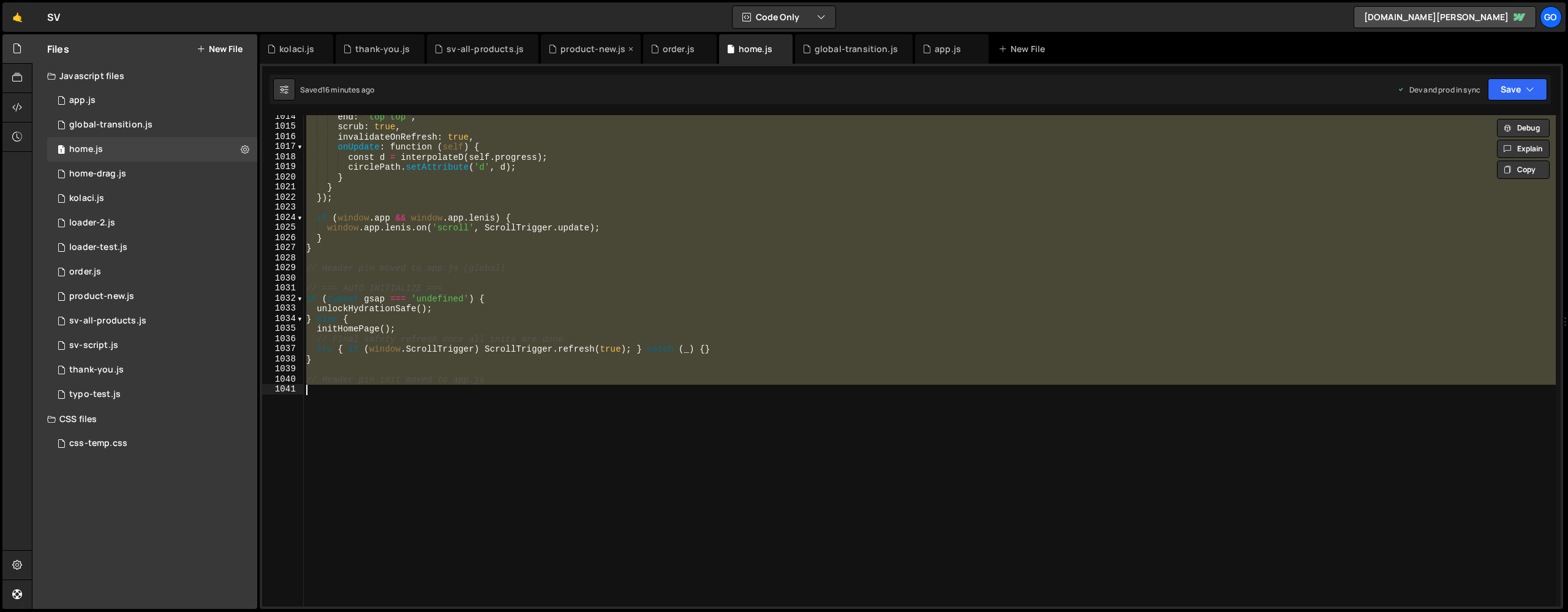
click at [572, 52] on div "product-new.js" at bounding box center [593, 49] width 65 height 12
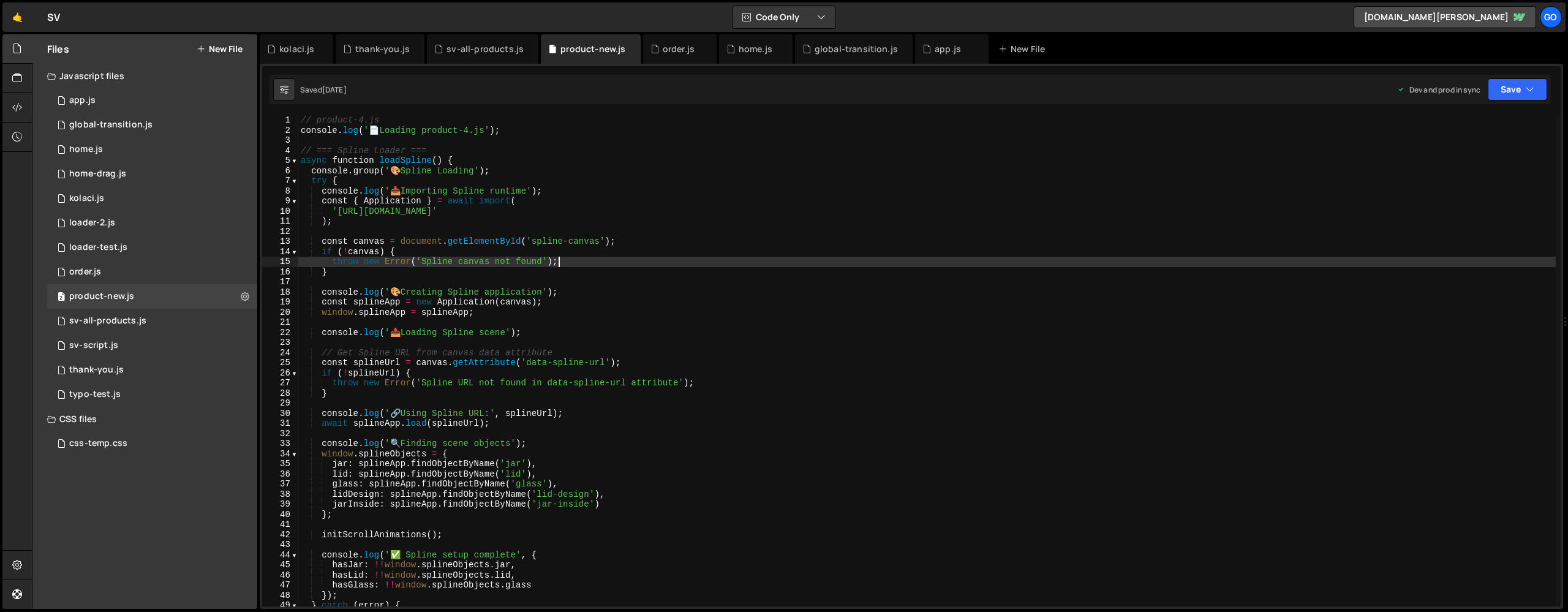
click at [671, 263] on div "// product-4.js console . log ( ' 📄 Loading product-4.js' ) ; // === Spline Loa…" at bounding box center [927, 370] width 1258 height 511
type textarea "console.log('📄 Product-4.js loaded and ready');"
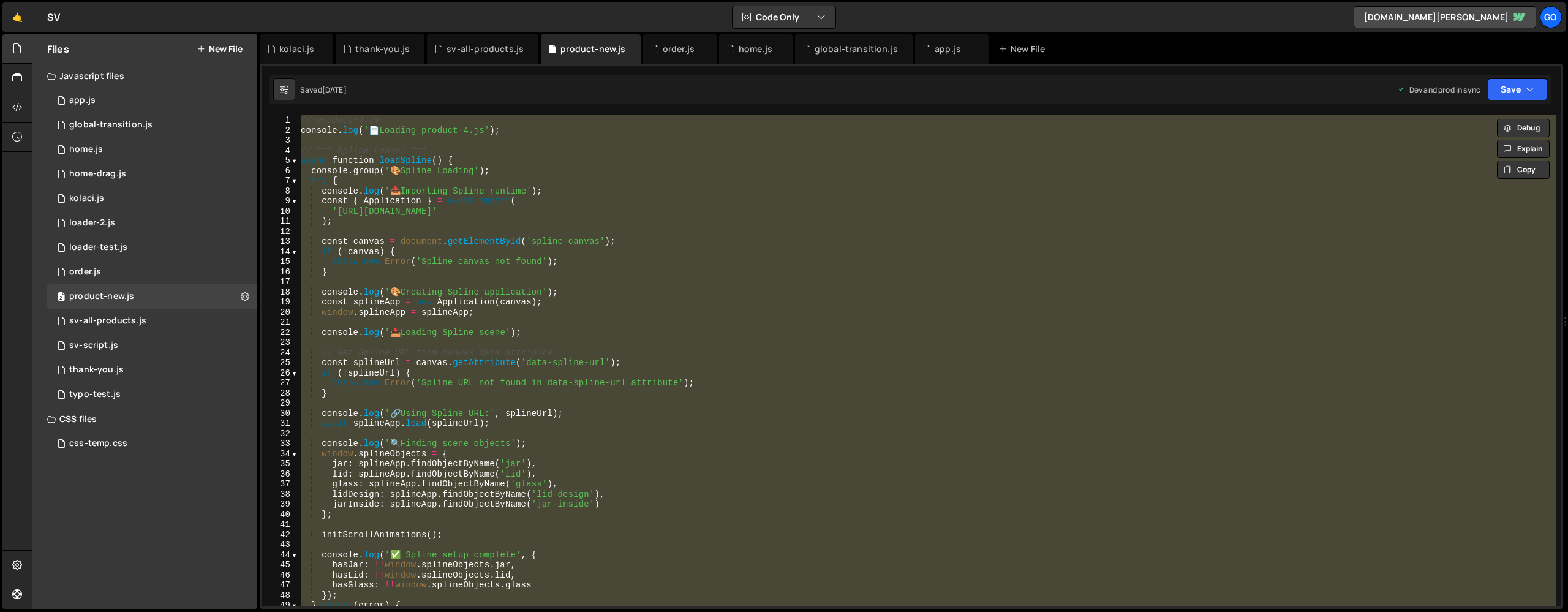
paste textarea
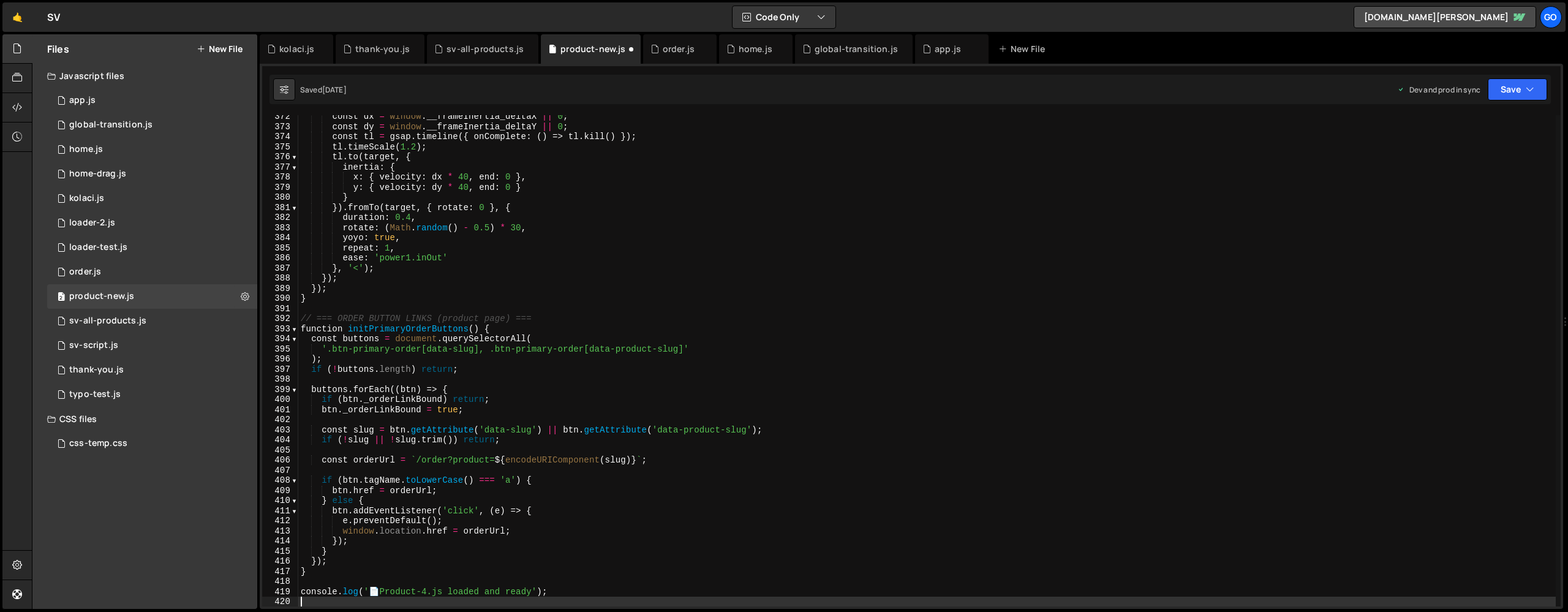
type textarea "if (btn._orderLinkBound) return;"
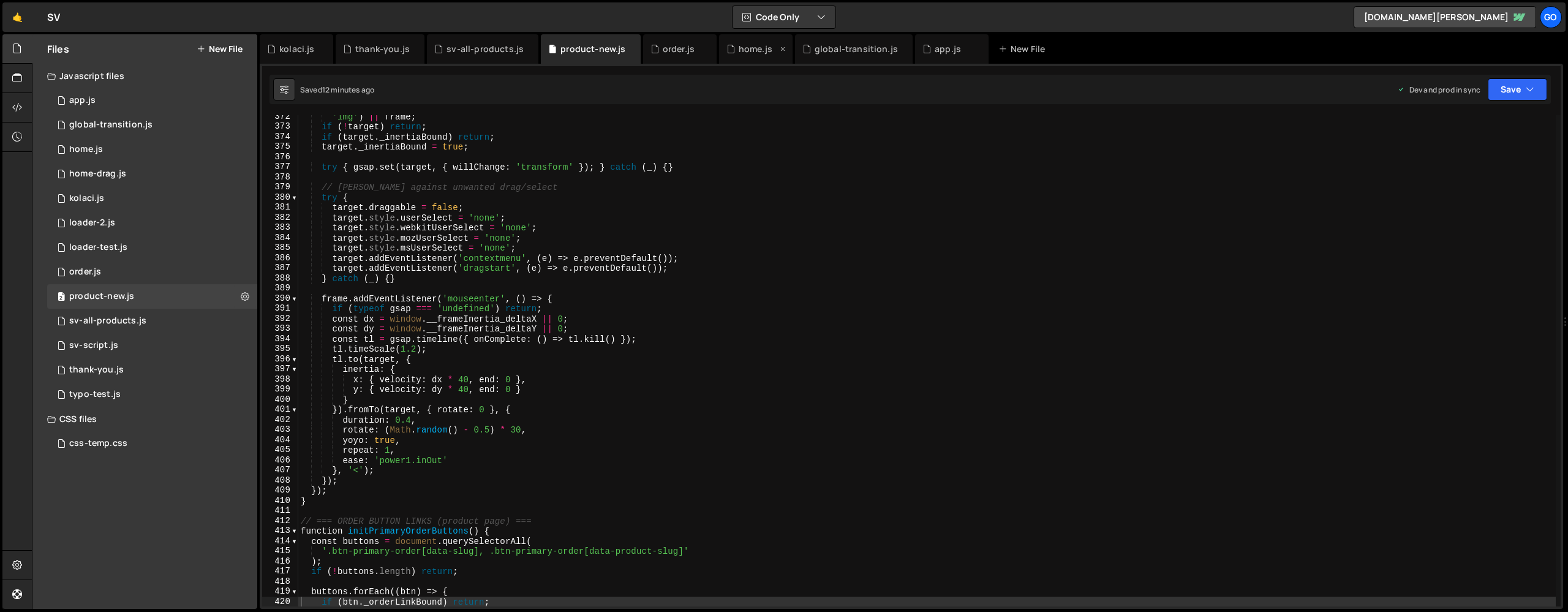
click at [750, 50] on div "home.js" at bounding box center [756, 49] width 34 height 12
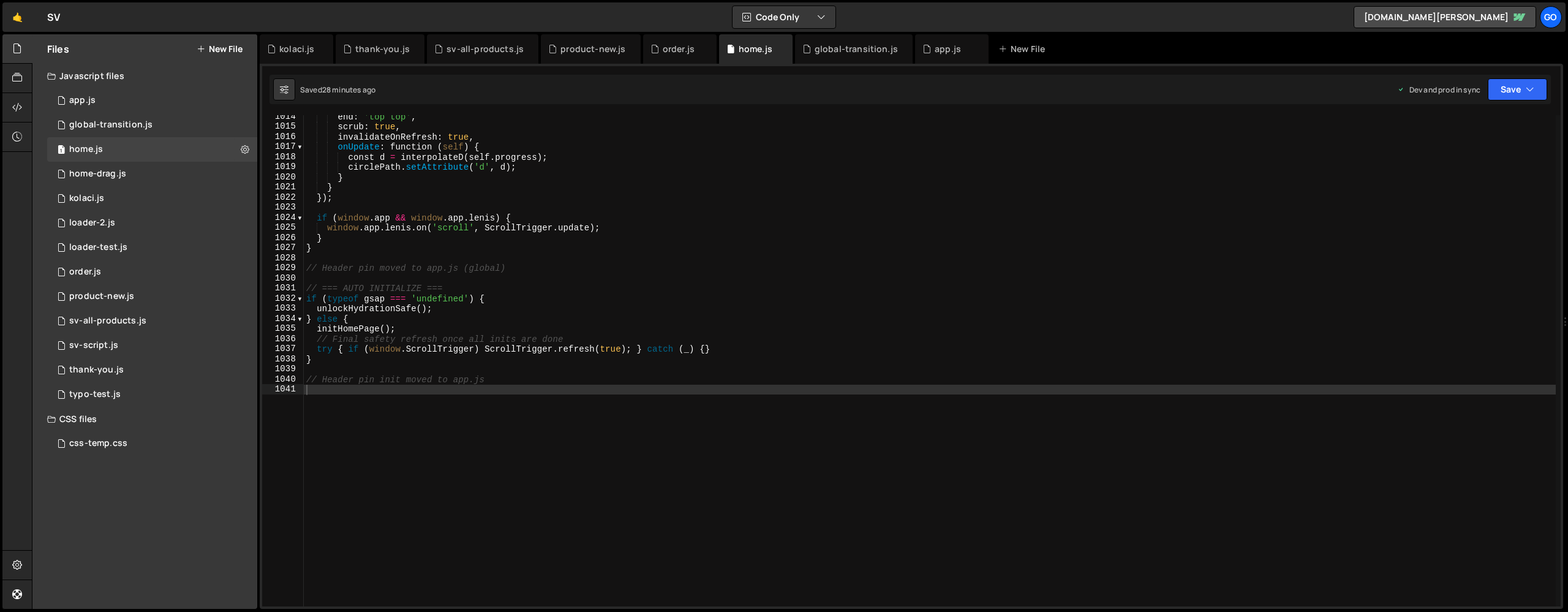
click at [704, 253] on div "end : 'top top' , scrub : true , invalidateOnRefresh : true , onUpdate : functi…" at bounding box center [930, 367] width 1252 height 511
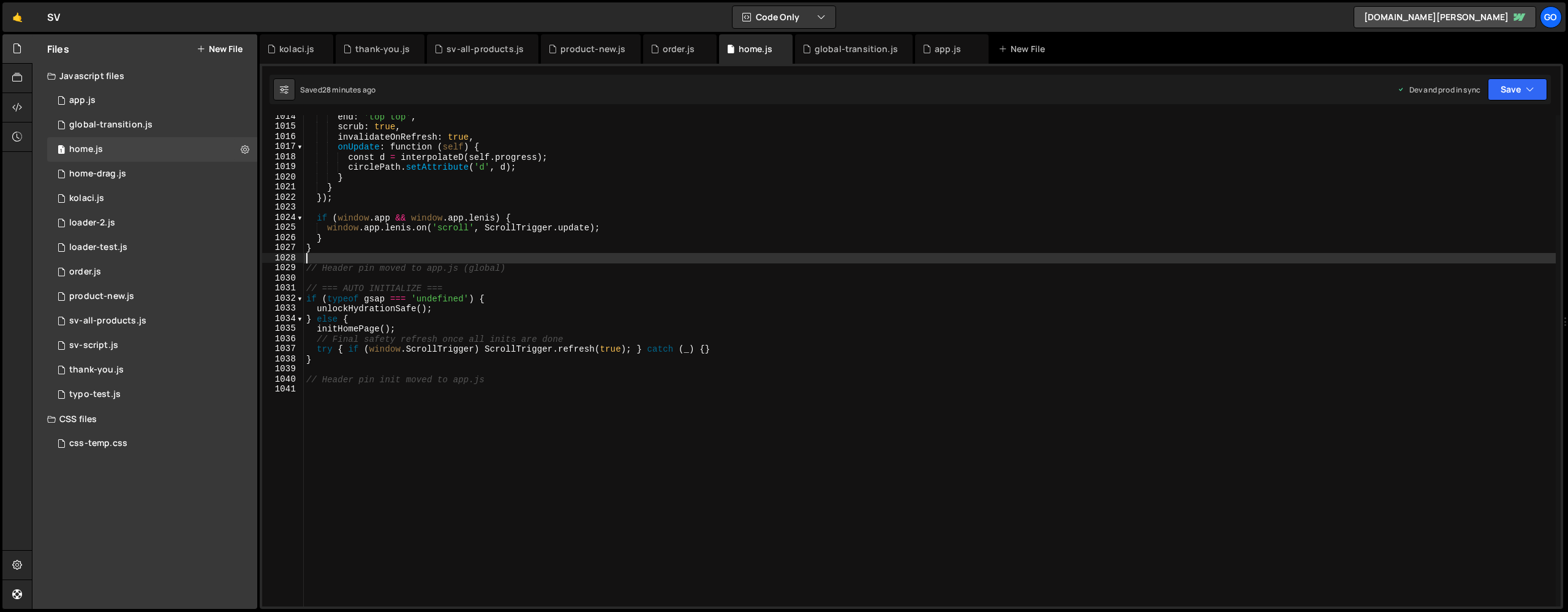
type textarea "// Header pin init moved to app.js"
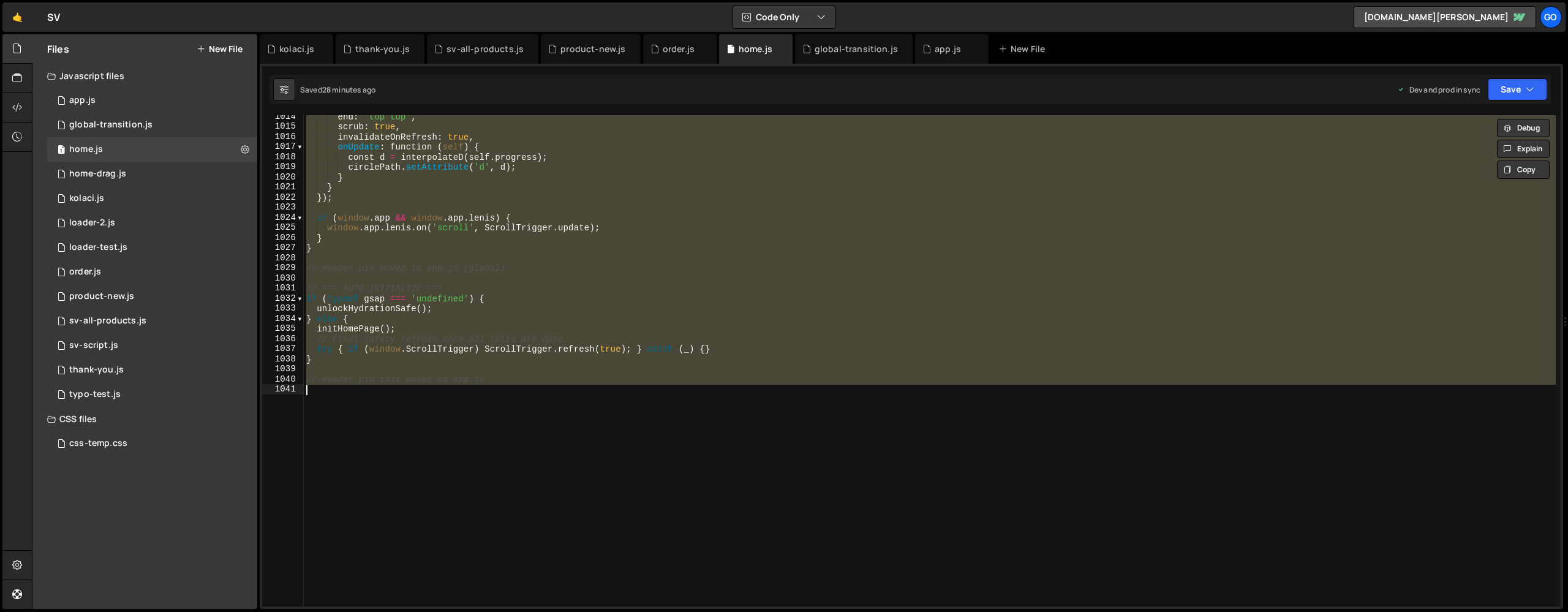
paste textarea
